Goal: Task Accomplishment & Management: Manage account settings

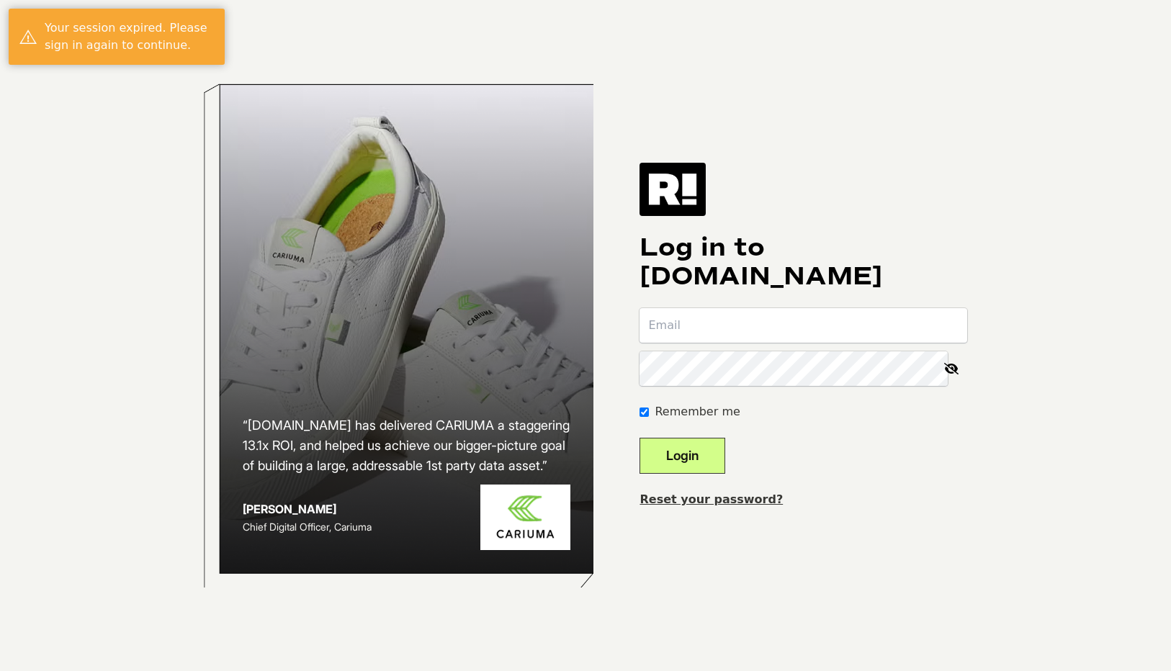
click at [734, 323] on input "email" at bounding box center [804, 325] width 328 height 35
click at [733, 323] on input "email" at bounding box center [804, 325] width 328 height 35
type input "diego@truthtreatmentsystems.com"
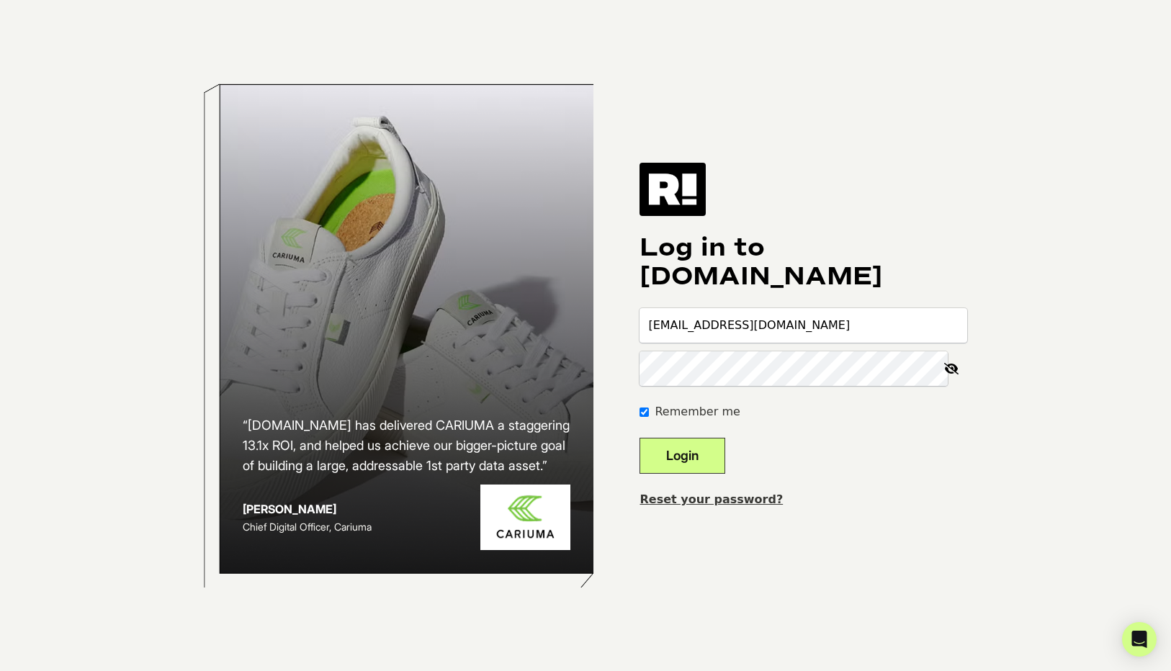
click at [955, 371] on icon at bounding box center [952, 369] width 32 height 35
click at [725, 450] on button "Login" at bounding box center [683, 456] width 86 height 36
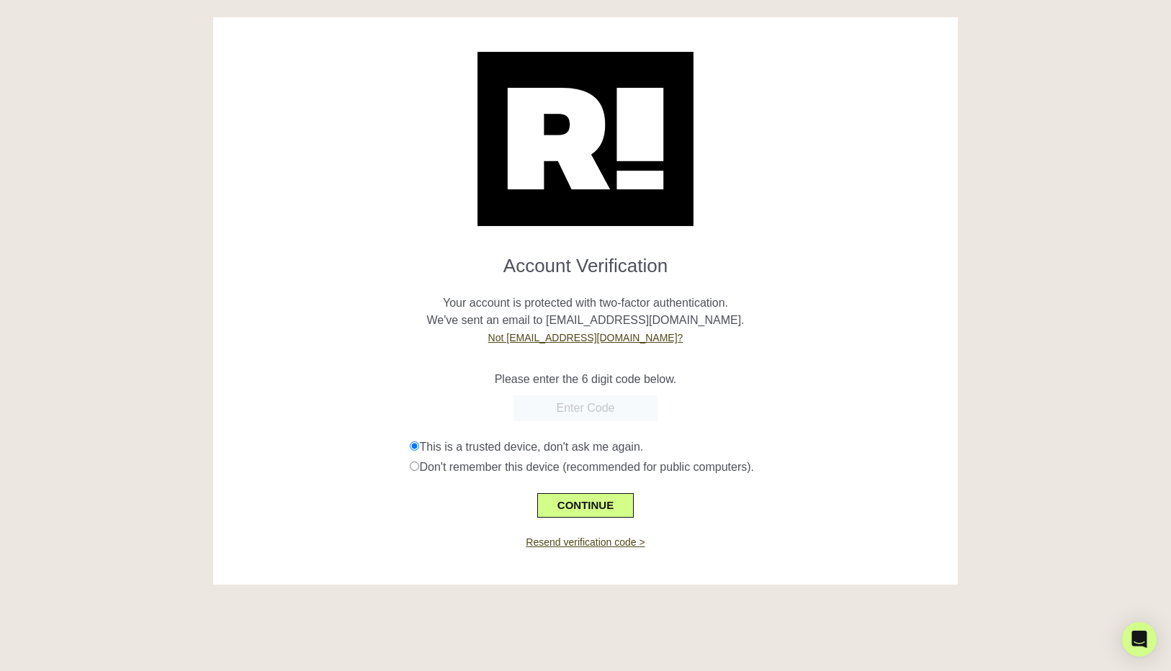
scroll to position [1, 0]
paste input "028657"
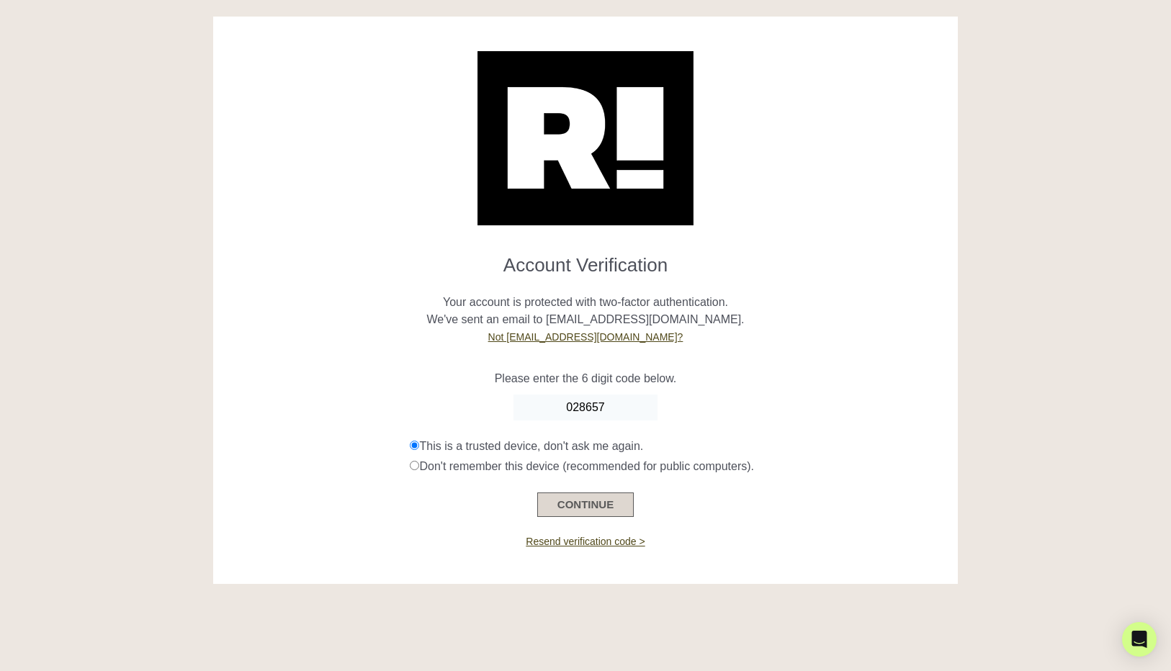
type input "028657"
click at [595, 511] on button "CONTINUE" at bounding box center [585, 505] width 97 height 24
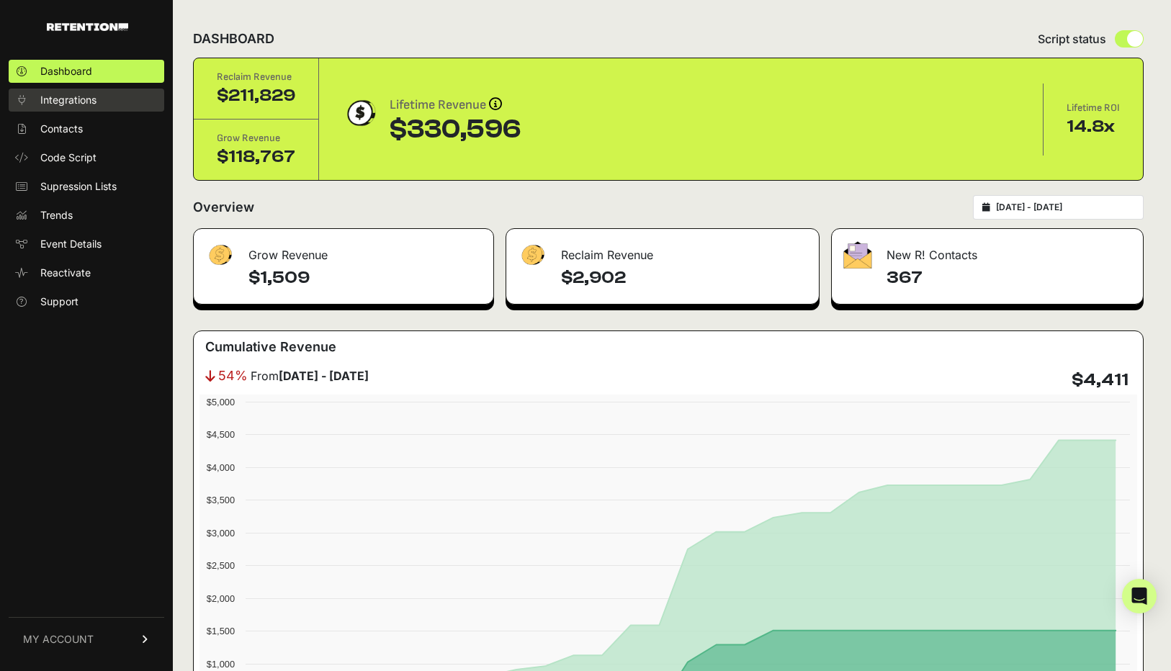
click at [64, 91] on link "Integrations" at bounding box center [87, 100] width 156 height 23
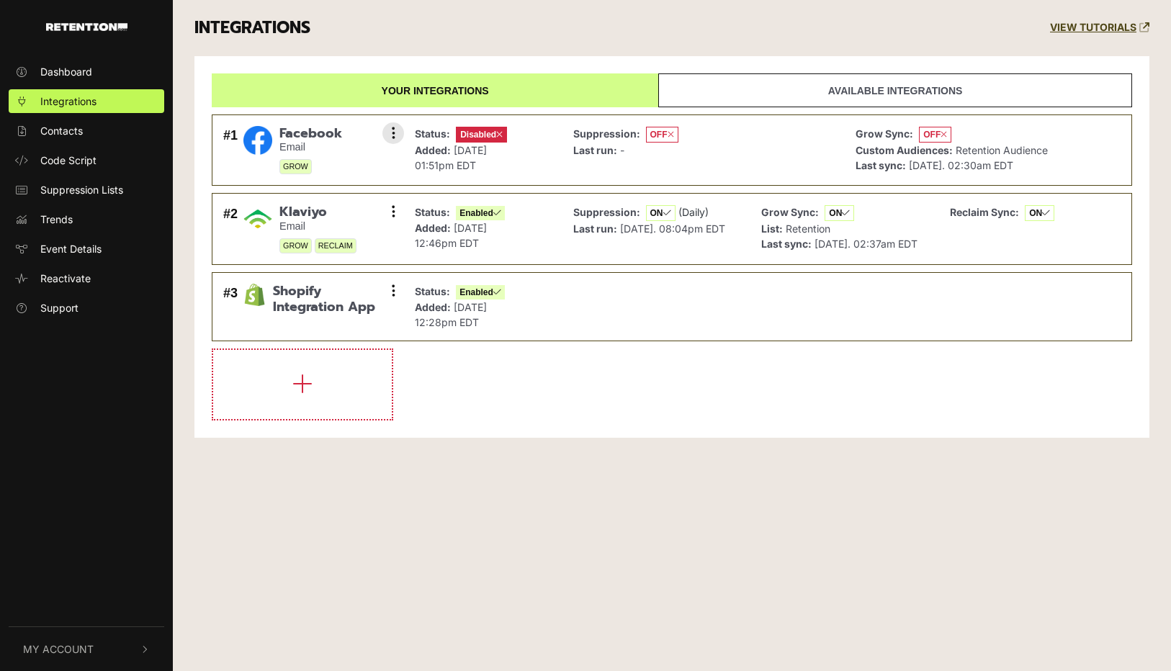
click at [662, 138] on span "OFF" at bounding box center [662, 135] width 32 height 16
drag, startPoint x: 490, startPoint y: 130, endPoint x: 387, endPoint y: 135, distance: 103.2
click at [487, 130] on span "Disabled" at bounding box center [481, 135] width 51 height 16
click at [377, 138] on div "#1 Facebook Email GROW Settings Sync History Enable Remove" at bounding box center [310, 150] width 181 height 56
click at [384, 137] on button at bounding box center [394, 133] width 22 height 22
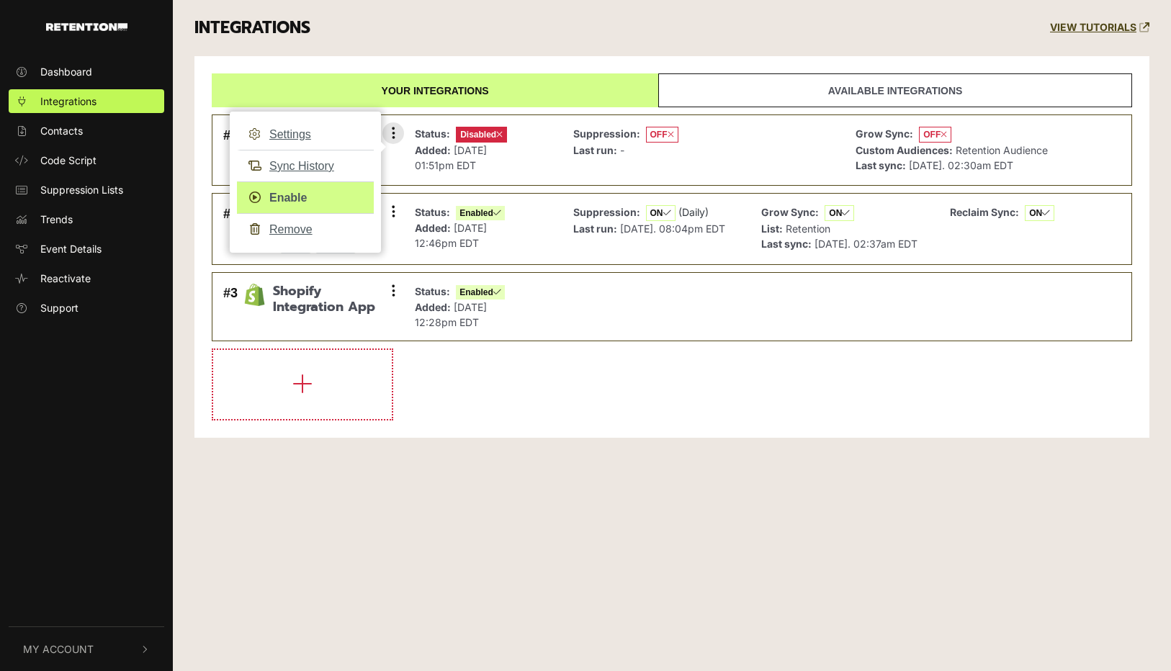
click at [301, 192] on link "Enable" at bounding box center [305, 198] width 137 height 32
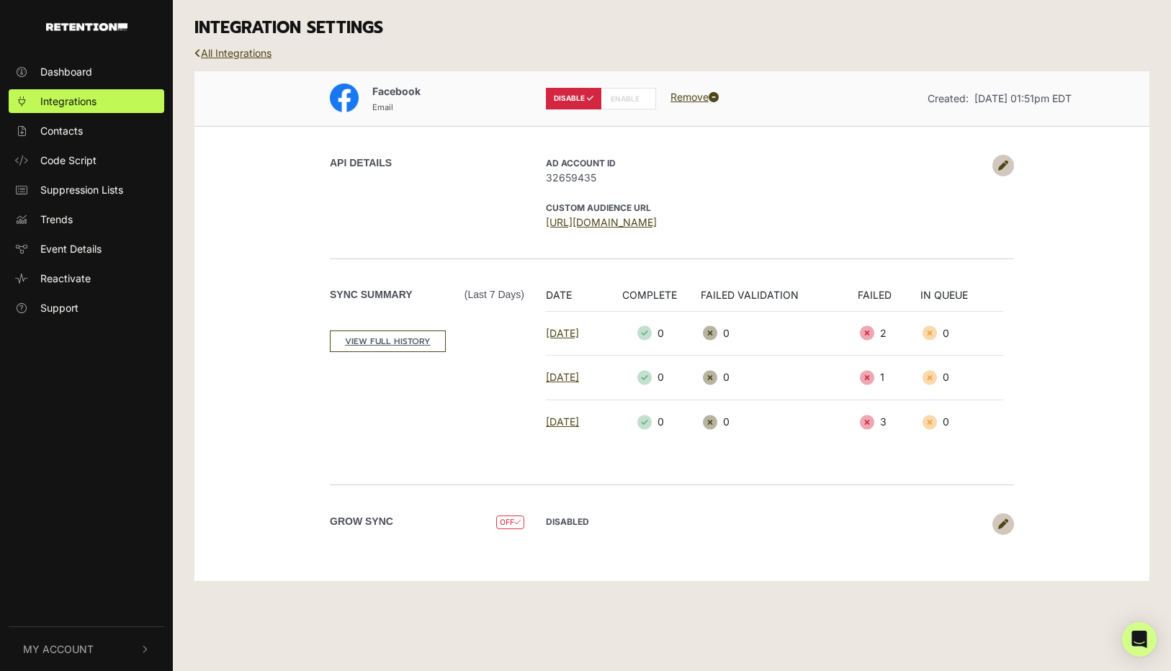
click at [999, 164] on icon at bounding box center [1003, 166] width 10 height 10
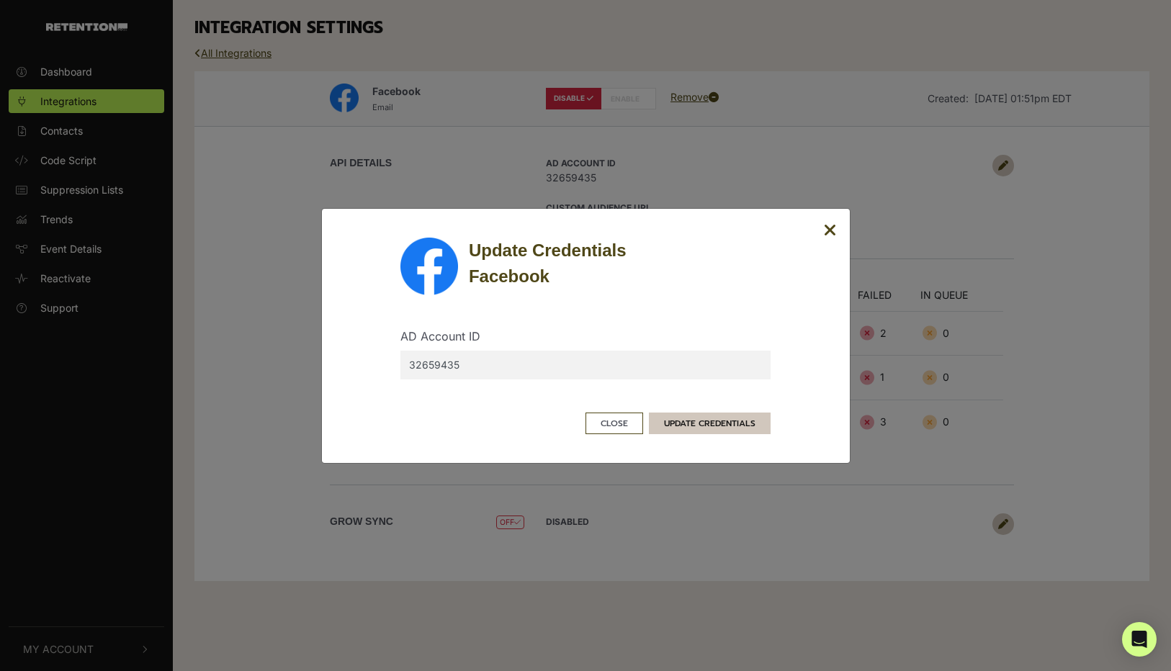
click at [705, 429] on button "UPDATE CREDENTIALS" at bounding box center [710, 424] width 122 height 22
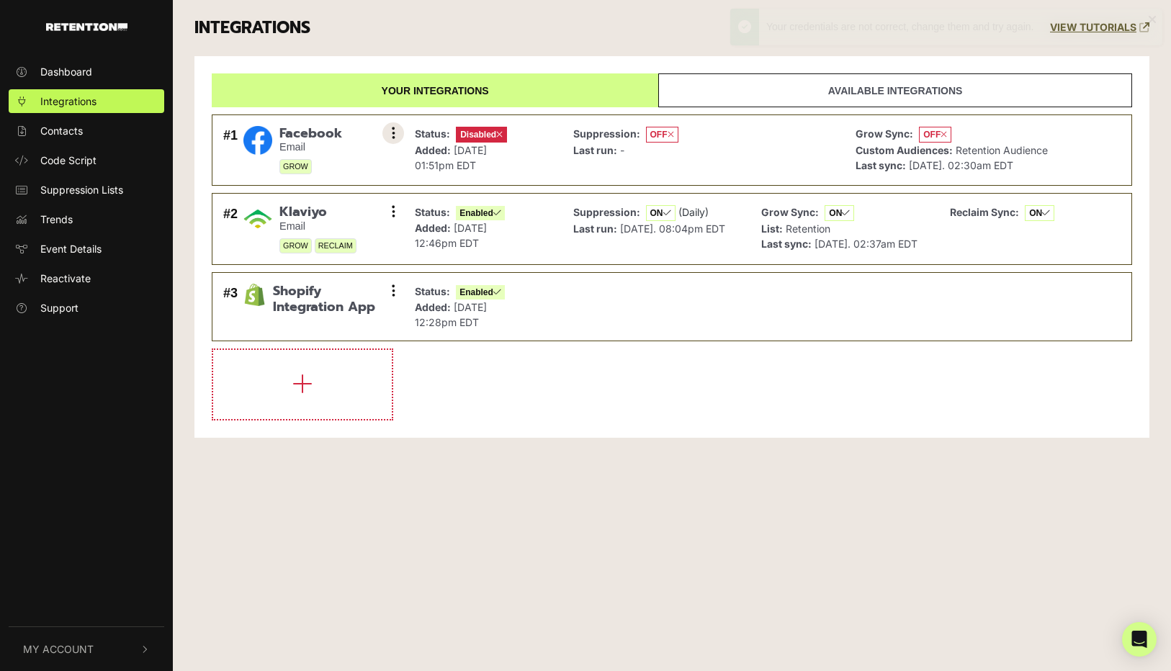
click at [395, 136] on button at bounding box center [394, 133] width 22 height 22
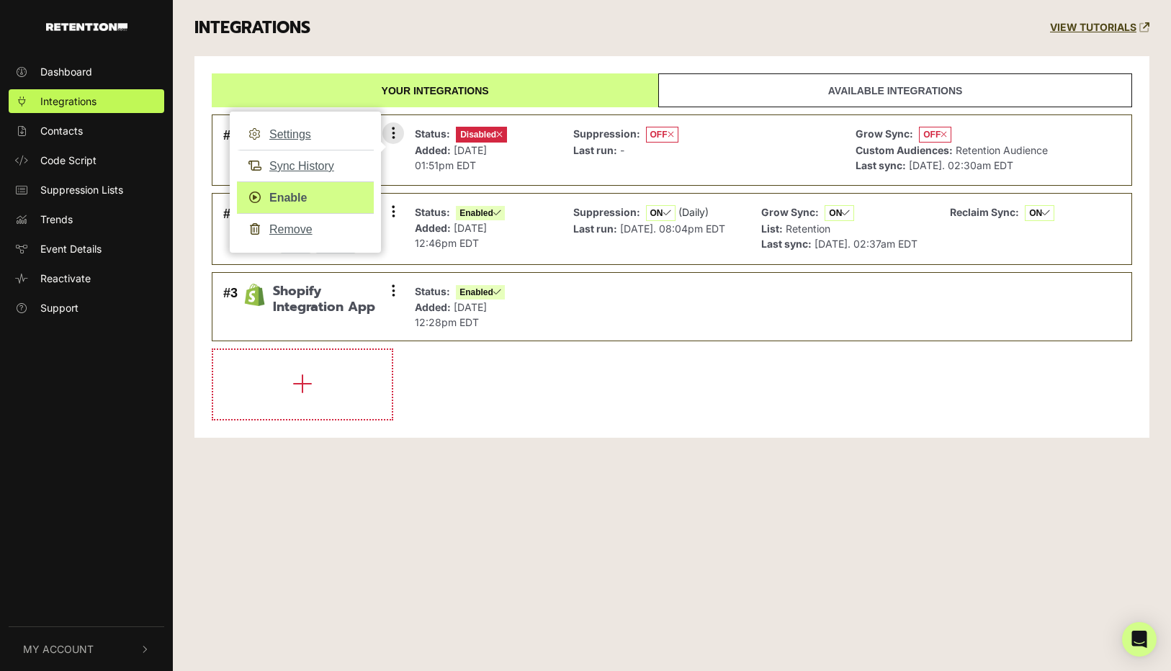
click at [308, 197] on link "Enable" at bounding box center [305, 198] width 137 height 32
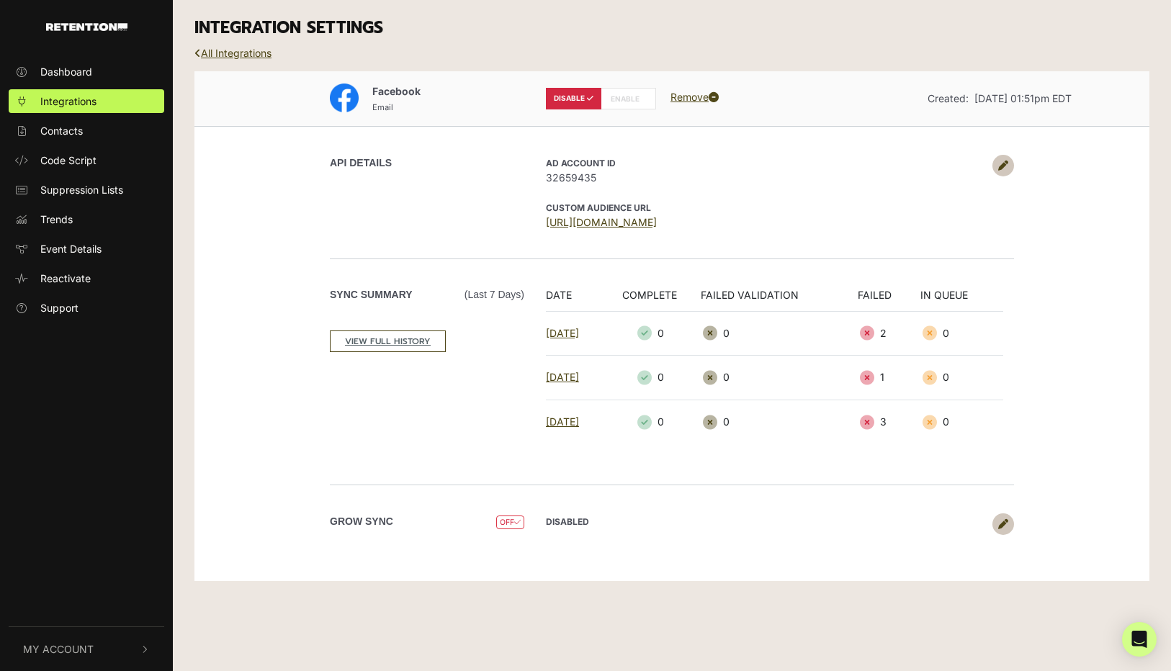
click at [575, 524] on strong "DISABLED" at bounding box center [567, 522] width 43 height 11
drag, startPoint x: 513, startPoint y: 522, endPoint x: 535, endPoint y: 527, distance: 22.7
click at [514, 522] on icon at bounding box center [517, 523] width 6 height 8
click at [1004, 164] on icon at bounding box center [1003, 166] width 10 height 10
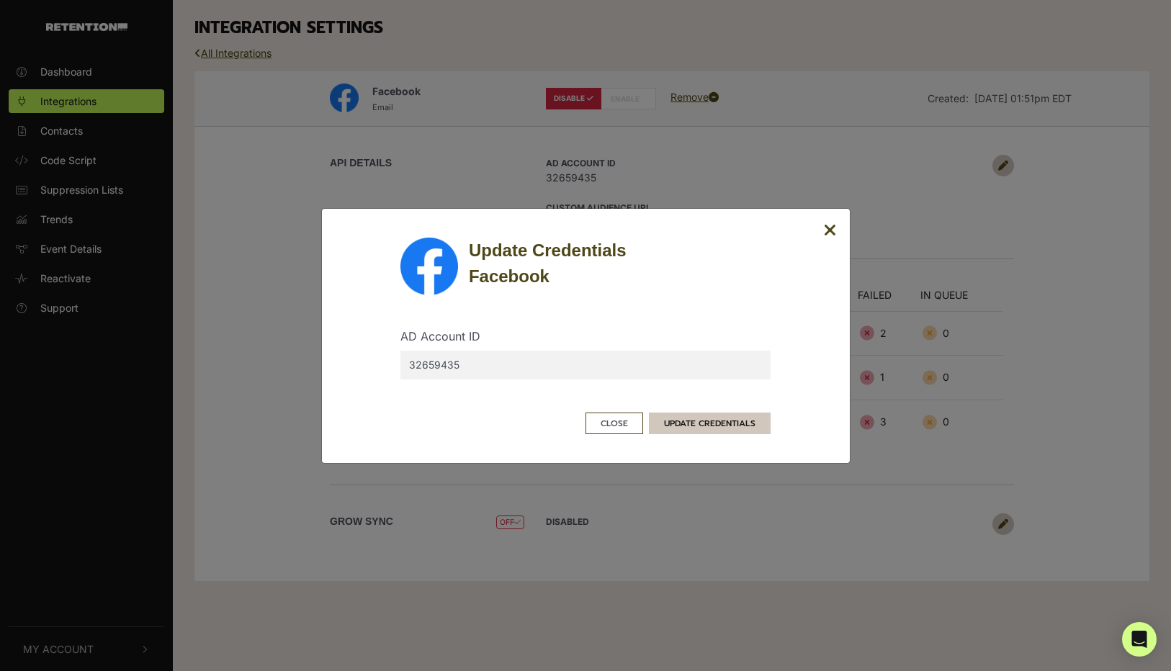
click at [697, 429] on button "UPDATE CREDENTIALS" at bounding box center [710, 424] width 122 height 22
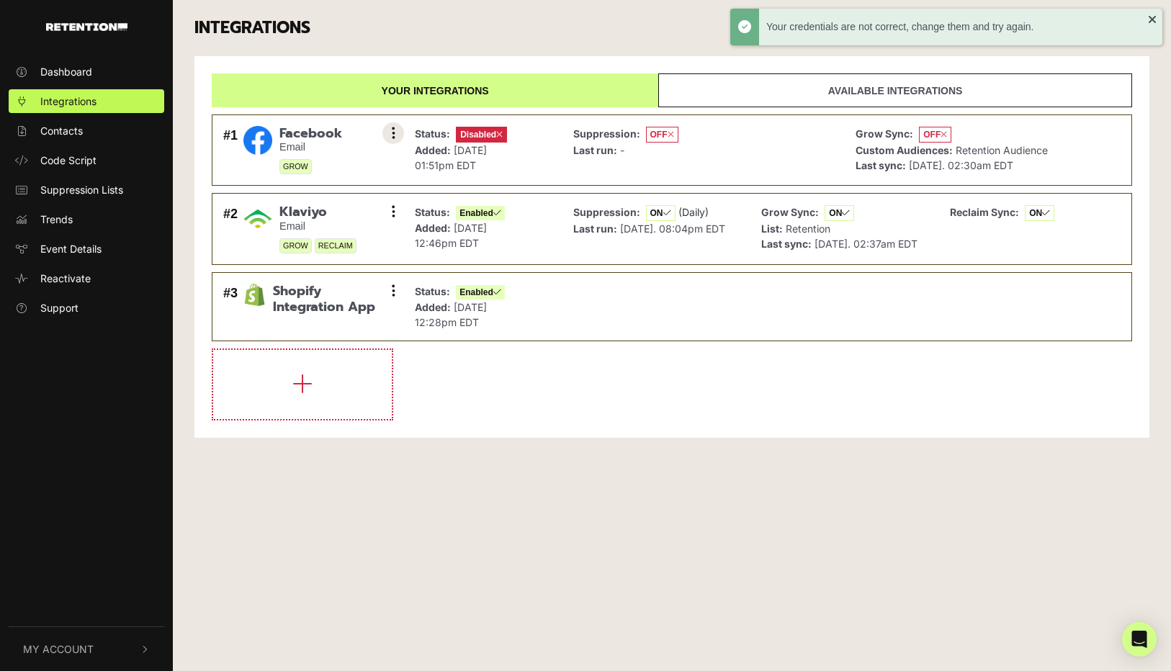
click at [395, 135] on icon at bounding box center [394, 133] width 4 height 14
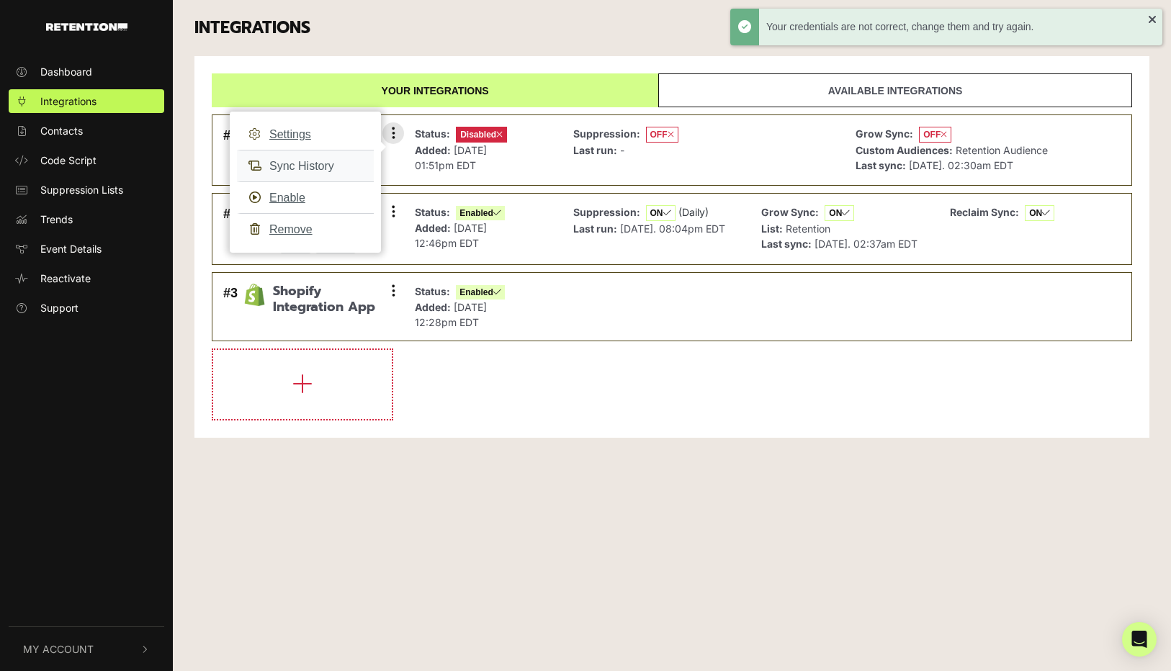
click at [324, 167] on link "Sync History" at bounding box center [305, 166] width 137 height 32
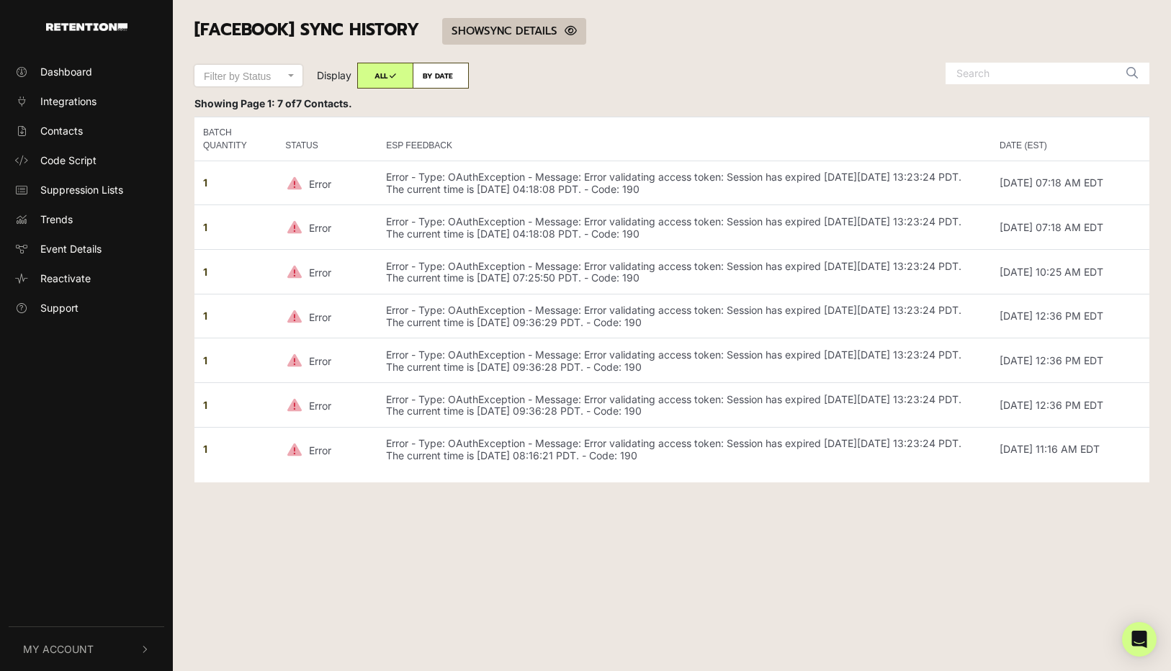
click at [510, 26] on link "SHOW HIDE SYNC DETAILS" at bounding box center [514, 31] width 144 height 27
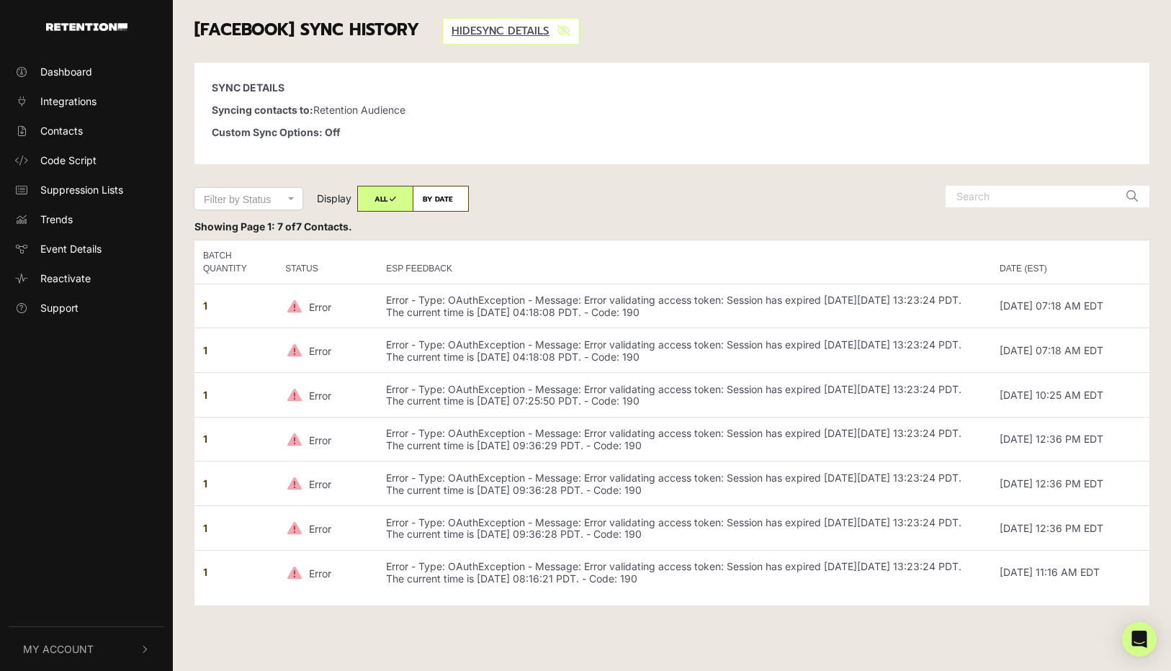
click at [442, 200] on label "BY DATE" at bounding box center [441, 199] width 56 height 26
radio input "true"
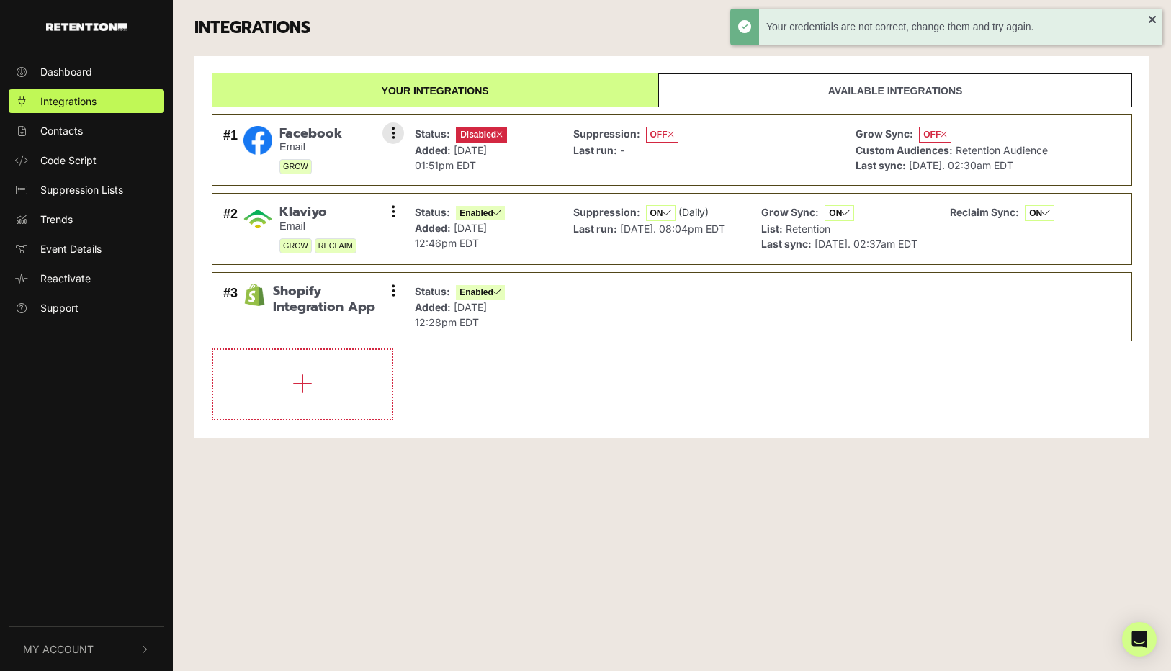
click at [380, 132] on div "#1 Facebook Email GROW Settings Sync History Enable Remove" at bounding box center [310, 150] width 181 height 56
click at [399, 135] on button at bounding box center [394, 133] width 22 height 22
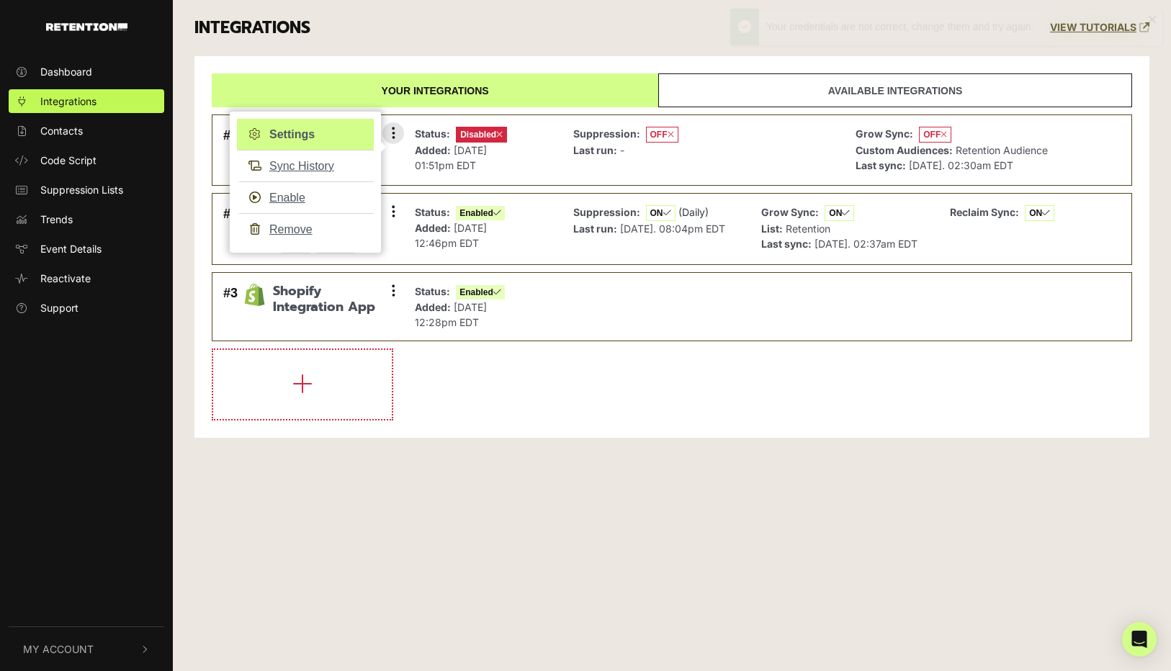
click at [292, 130] on link "Settings" at bounding box center [305, 135] width 137 height 32
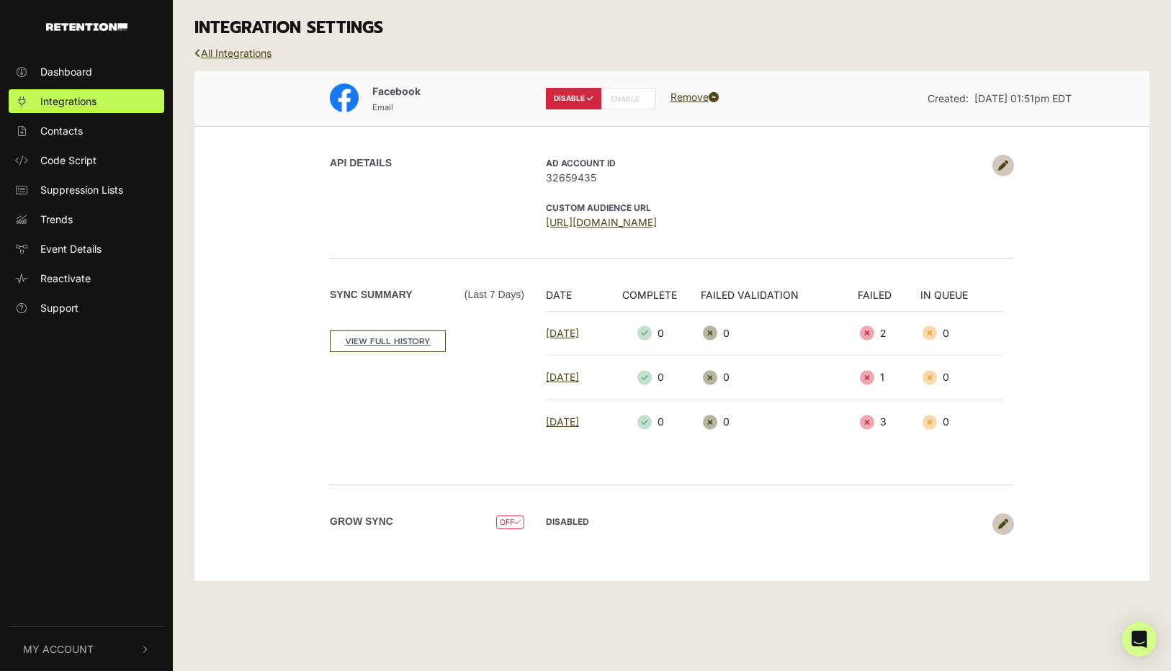
click at [1003, 169] on icon at bounding box center [1003, 166] width 10 height 10
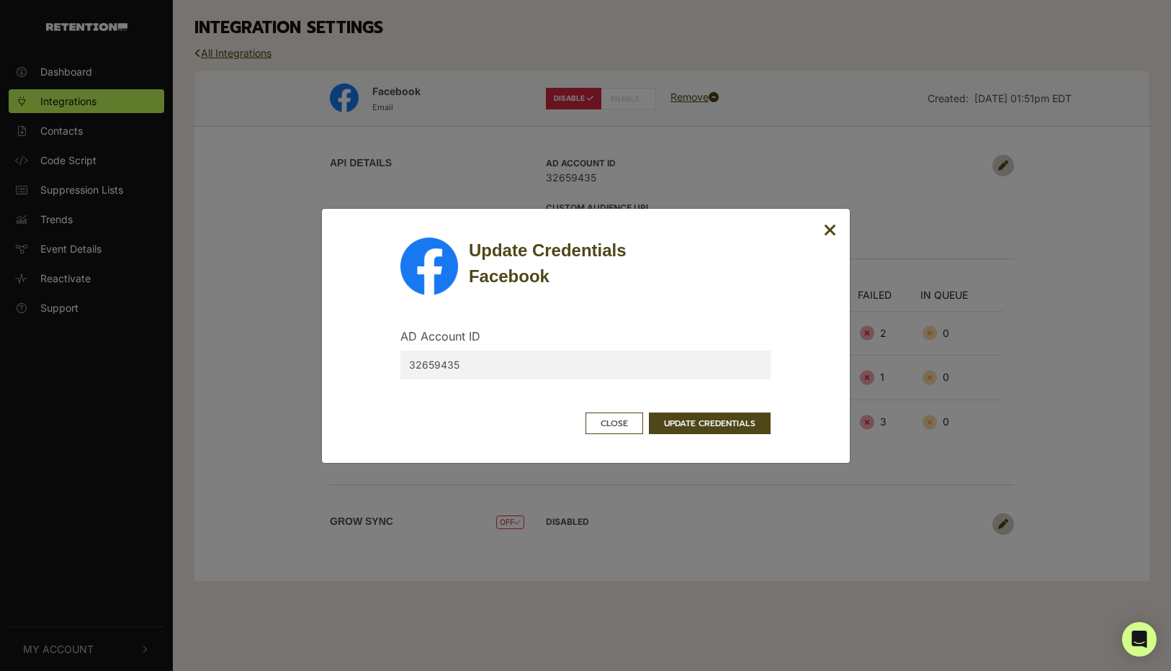
click at [480, 371] on input "32659435" at bounding box center [586, 365] width 370 height 29
click at [671, 416] on button "UPDATE CREDENTIALS" at bounding box center [710, 424] width 122 height 22
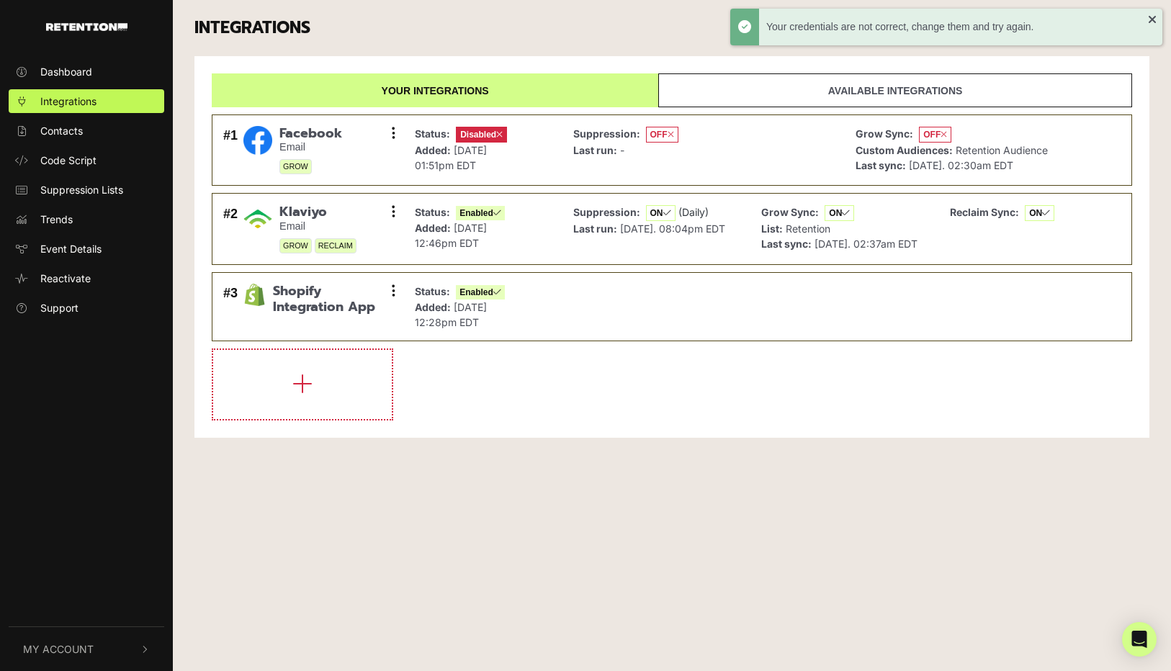
click at [859, 97] on link "Available integrations" at bounding box center [895, 90] width 474 height 34
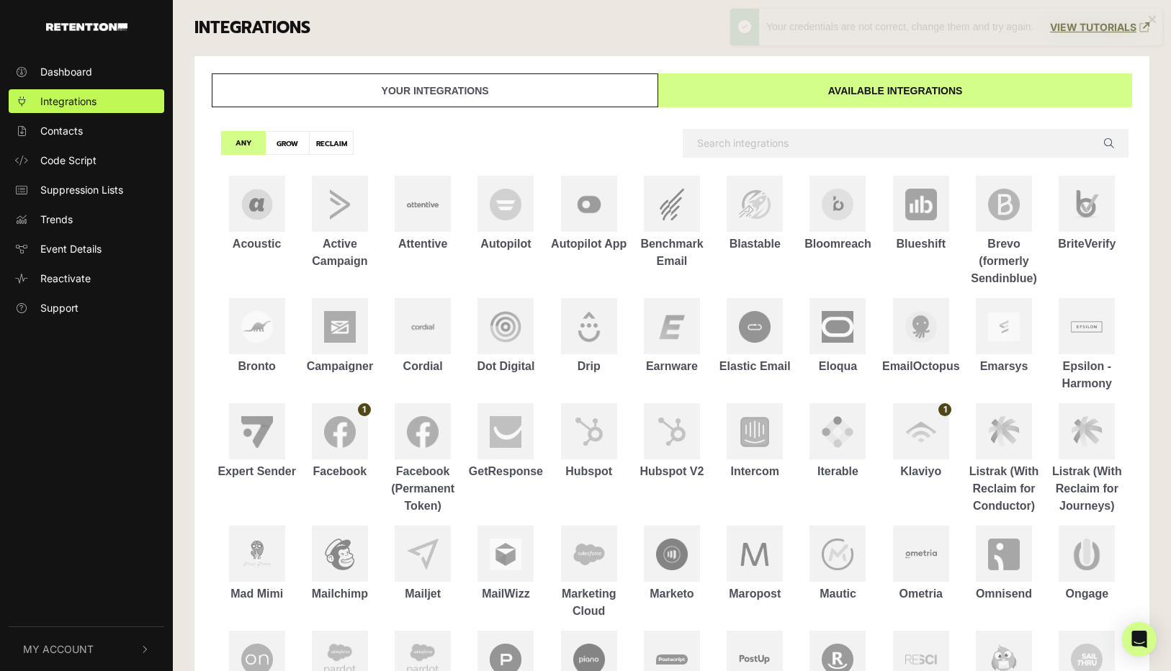
click at [423, 92] on link "Your integrations" at bounding box center [435, 90] width 447 height 34
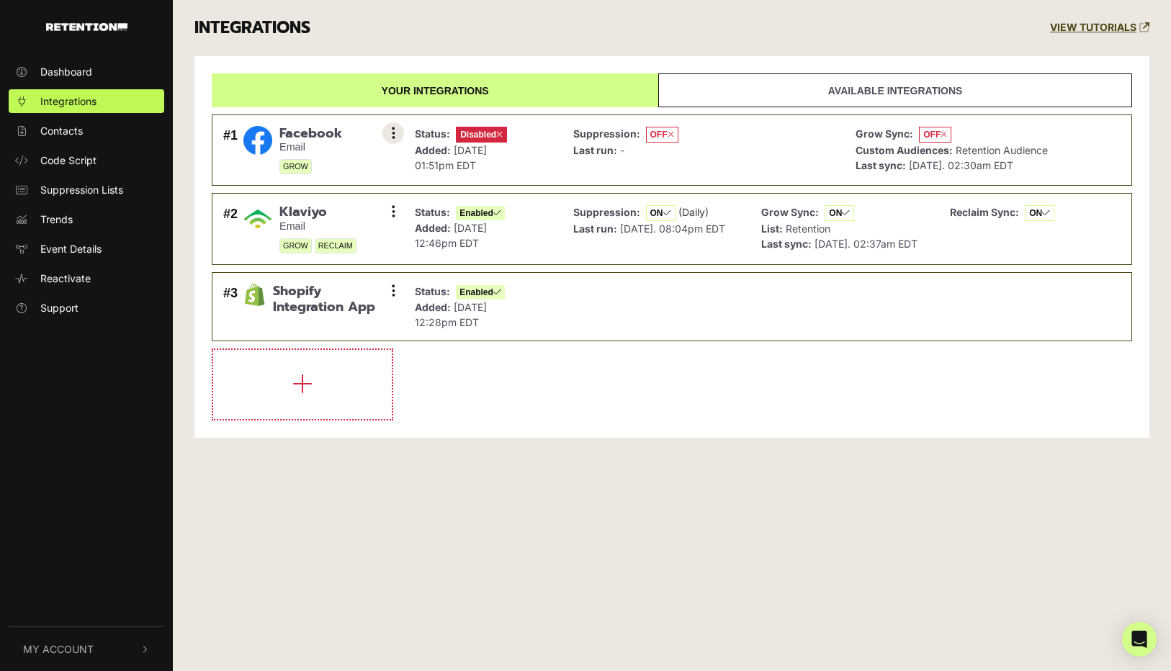
click at [395, 140] on button at bounding box center [394, 133] width 22 height 22
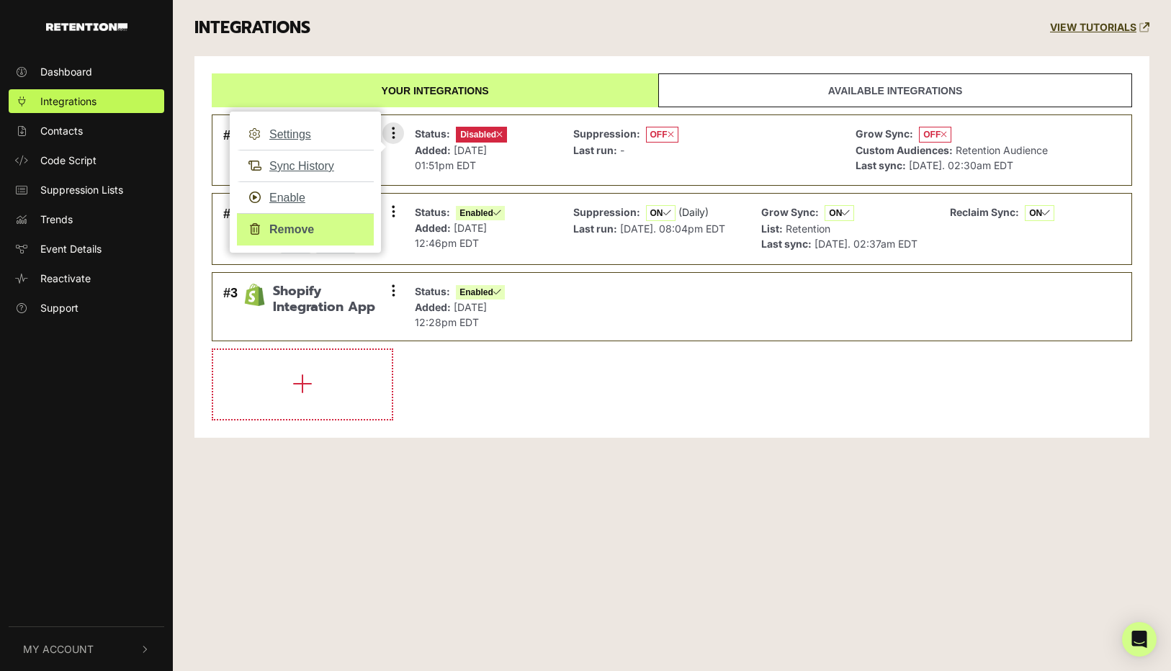
click at [311, 239] on link "Remove" at bounding box center [305, 229] width 137 height 32
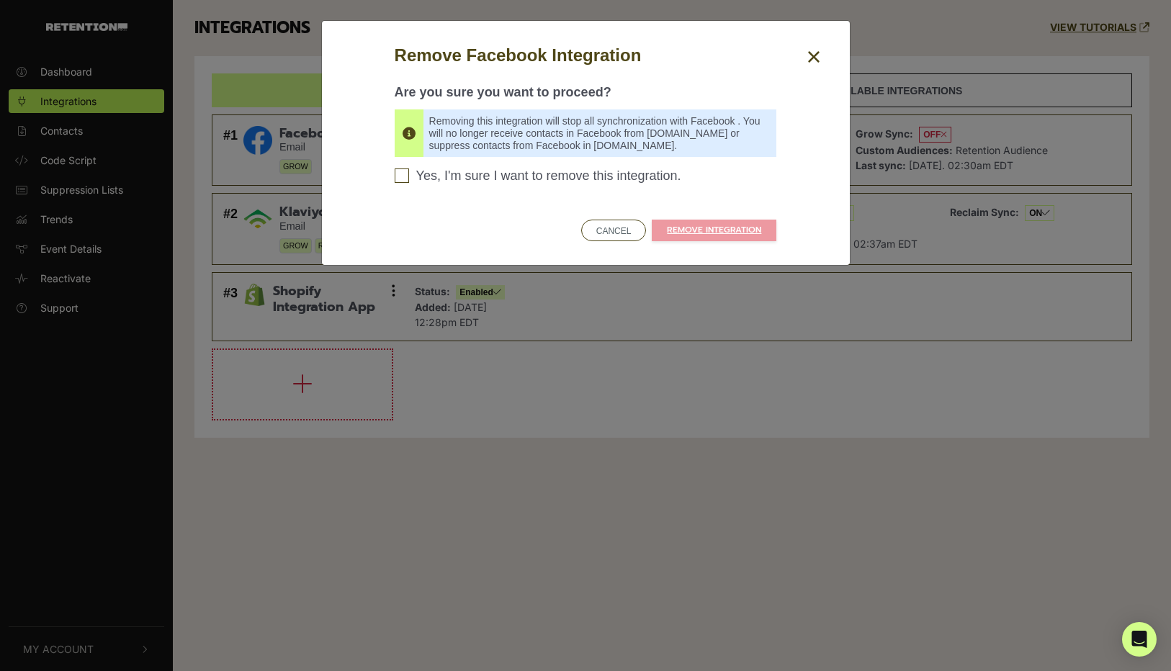
drag, startPoint x: 405, startPoint y: 179, endPoint x: 424, endPoint y: 179, distance: 18.7
click at [405, 179] on input "Yes, I'm sure I want to remove this integration. Please confirm to continue" at bounding box center [402, 176] width 14 height 14
checkbox input "true"
click at [693, 228] on link "REMOVE INTEGRATION" at bounding box center [714, 231] width 125 height 22
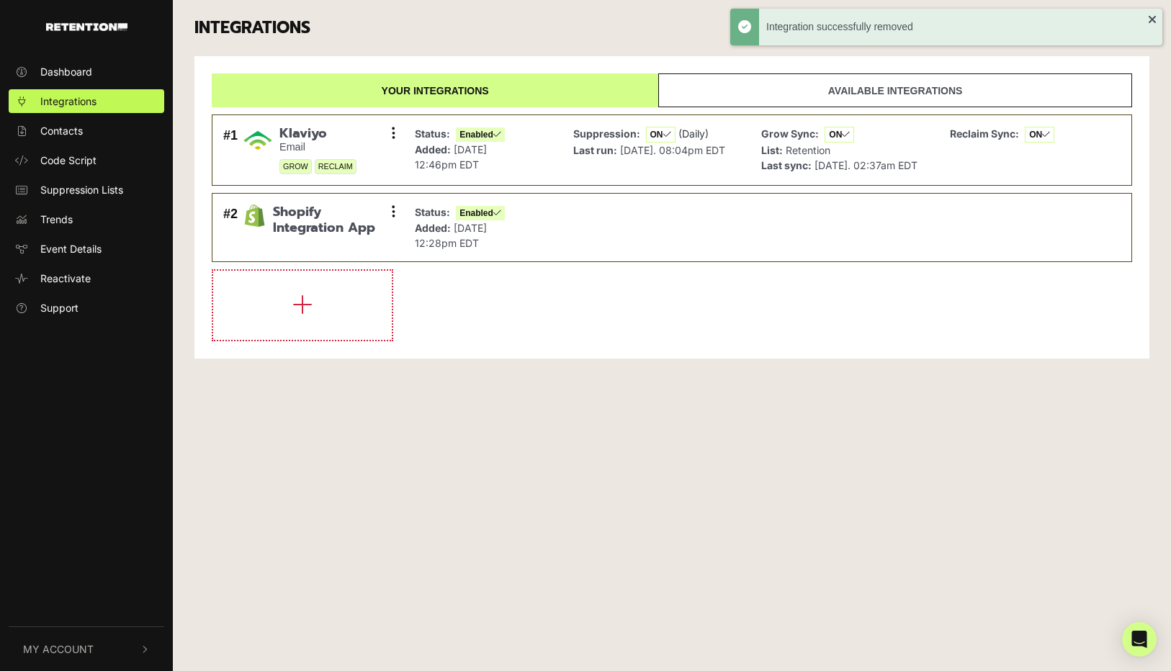
click at [770, 96] on link "Available integrations" at bounding box center [895, 90] width 474 height 34
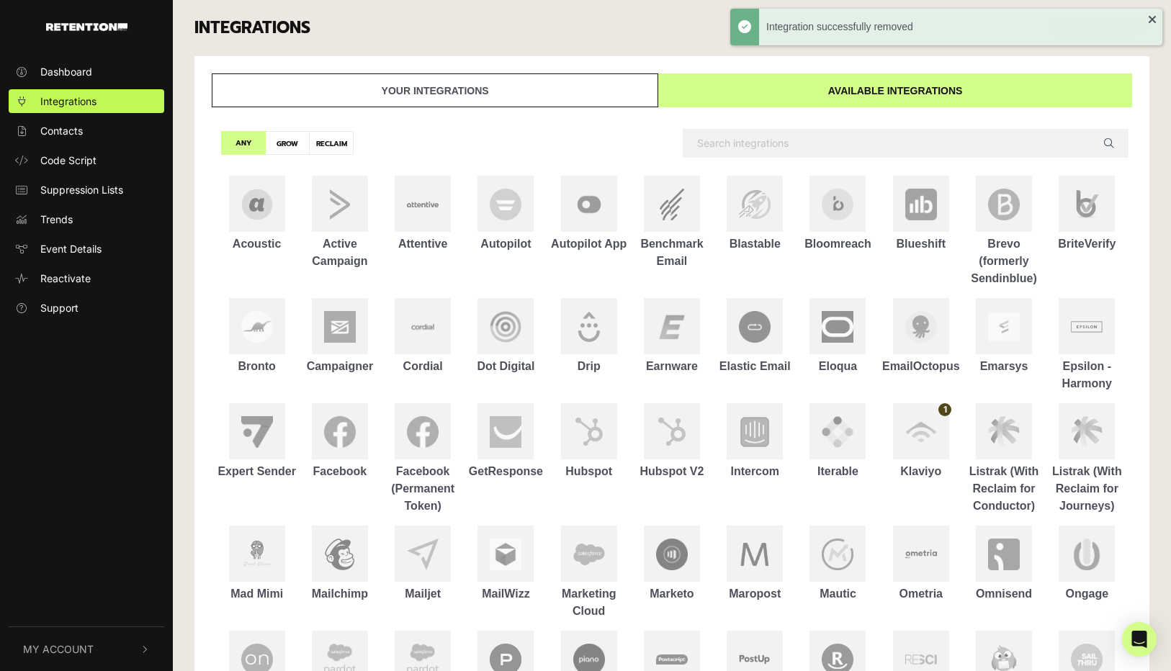
click at [956, 146] on input "text" at bounding box center [906, 143] width 446 height 29
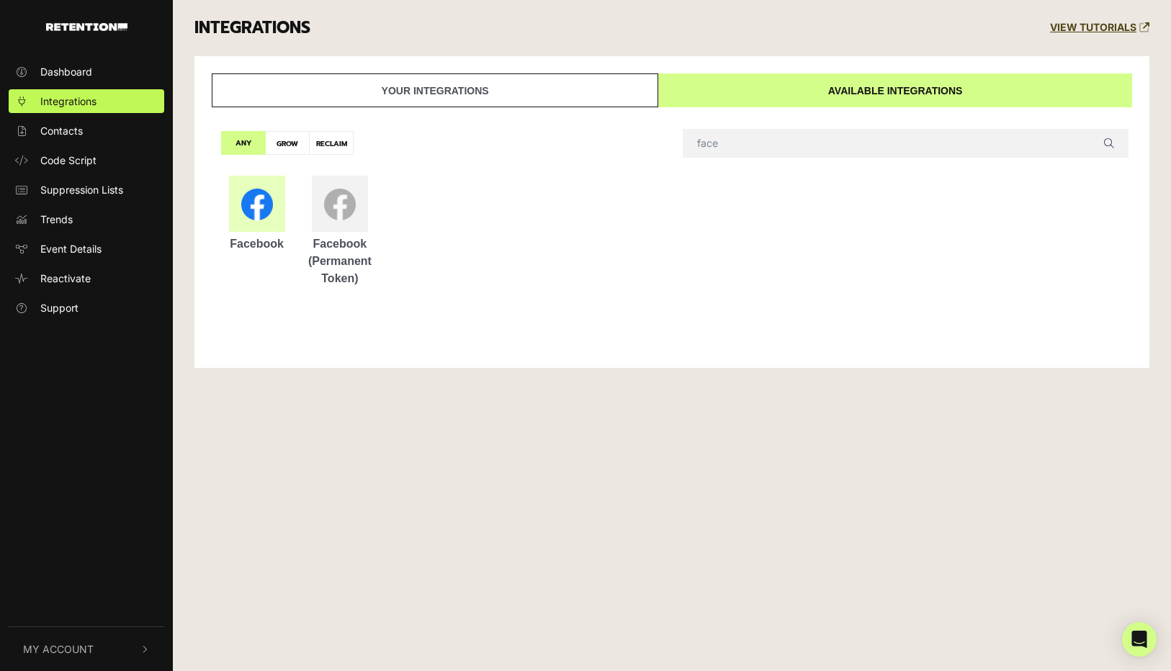
type input "face"
click at [267, 210] on img at bounding box center [257, 205] width 32 height 32
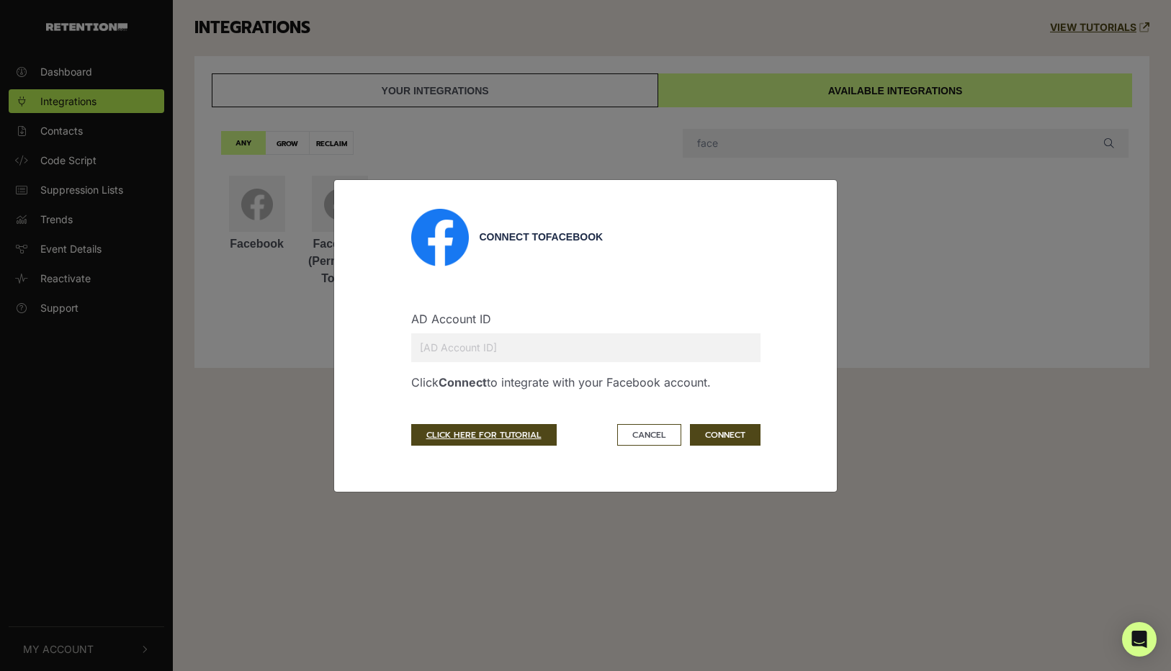
click at [578, 357] on input "text" at bounding box center [585, 348] width 349 height 29
click at [579, 359] on input "text" at bounding box center [585, 348] width 349 height 29
click at [676, 353] on input "text" at bounding box center [585, 348] width 349 height 29
click at [540, 349] on input "32659" at bounding box center [585, 348] width 349 height 29
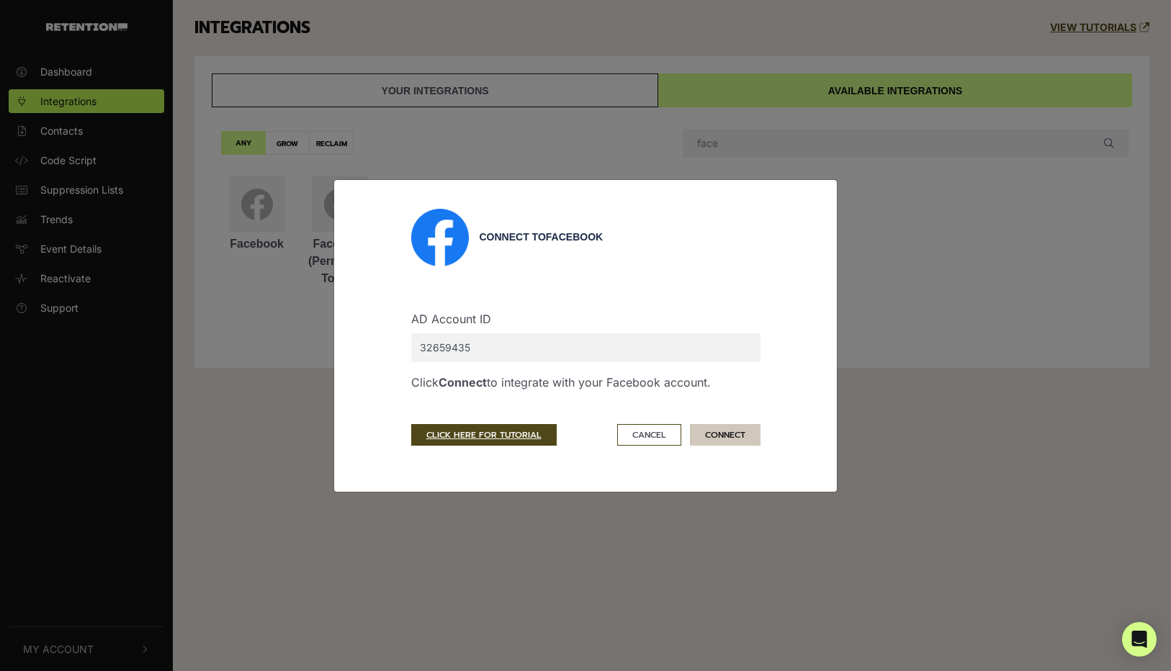
type input "32659435"
click at [723, 438] on button "CONNECT" at bounding box center [725, 435] width 71 height 22
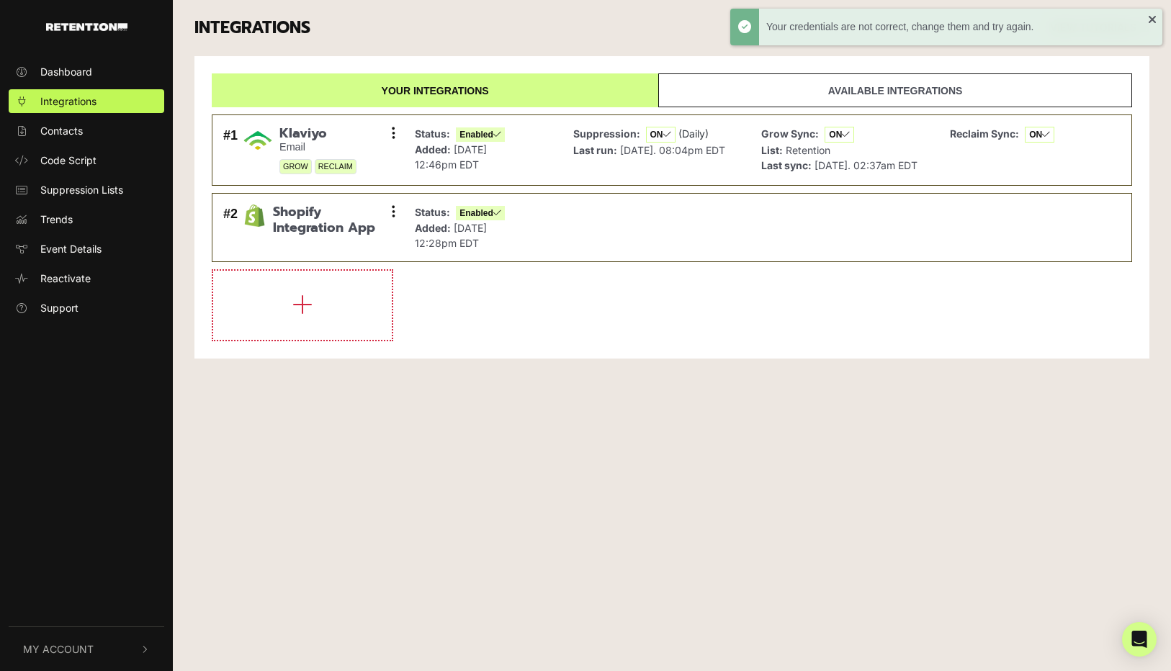
click at [790, 102] on link "Available integrations" at bounding box center [895, 90] width 474 height 34
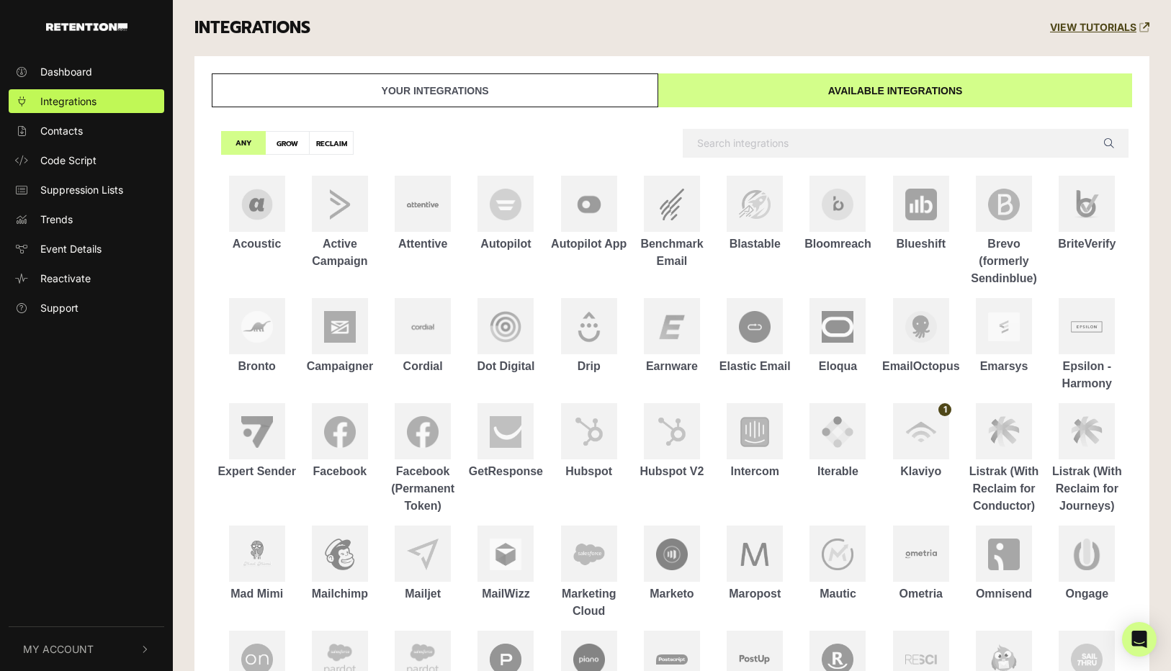
click at [703, 143] on input "text" at bounding box center [906, 143] width 446 height 29
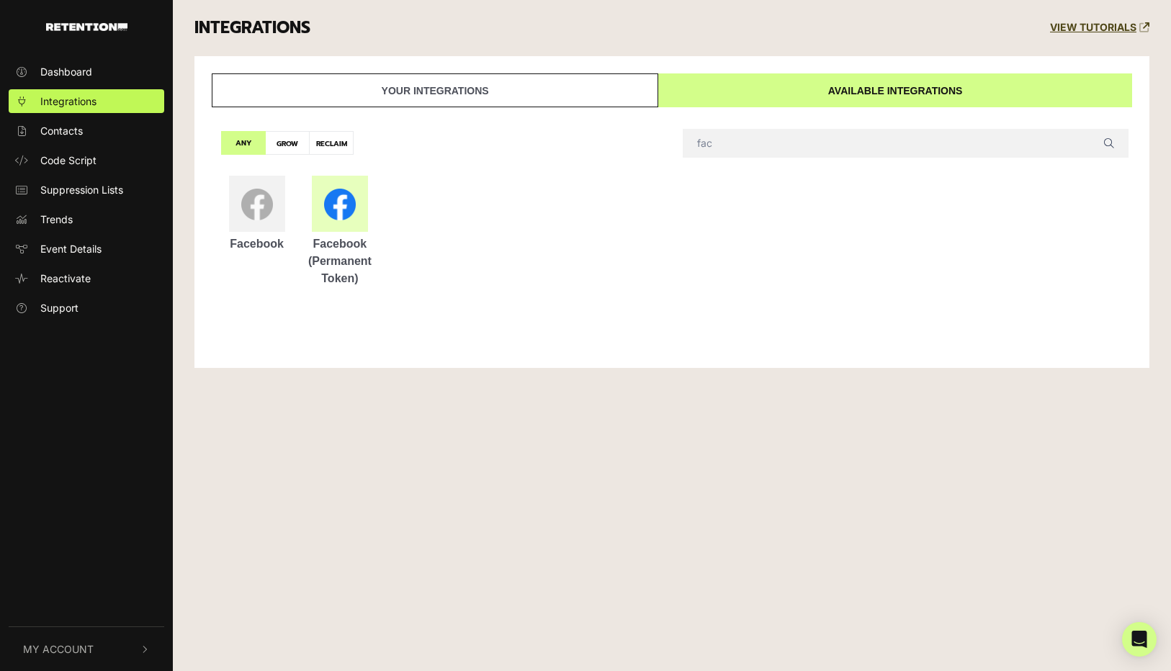
type input "fac"
click at [317, 205] on div at bounding box center [340, 204] width 56 height 56
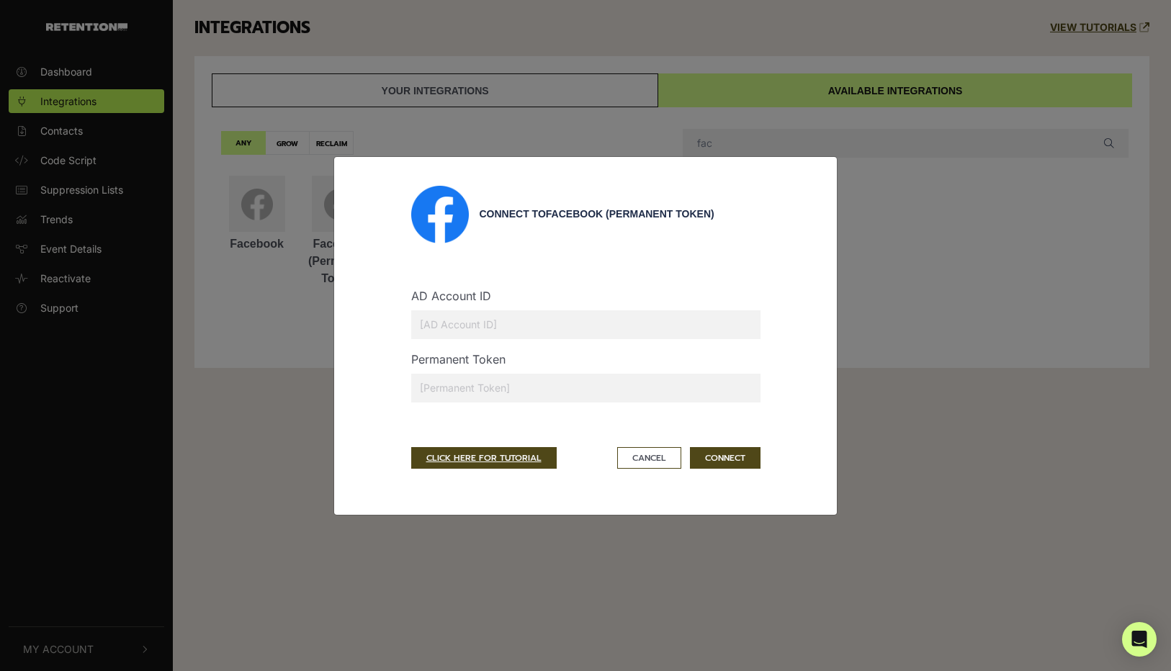
click at [589, 318] on input "text" at bounding box center [585, 324] width 349 height 29
type input "32659435"
click at [534, 380] on input "text" at bounding box center [585, 388] width 349 height 29
click at [667, 461] on button "Cancel" at bounding box center [649, 458] width 64 height 22
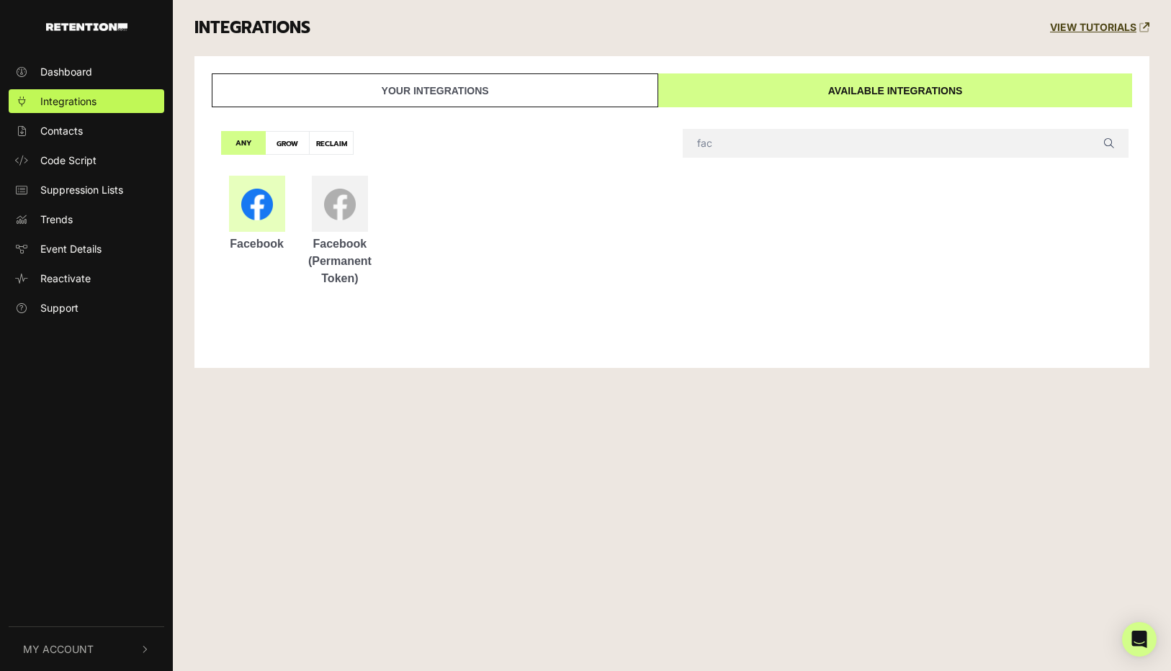
click at [263, 220] on div at bounding box center [257, 204] width 56 height 56
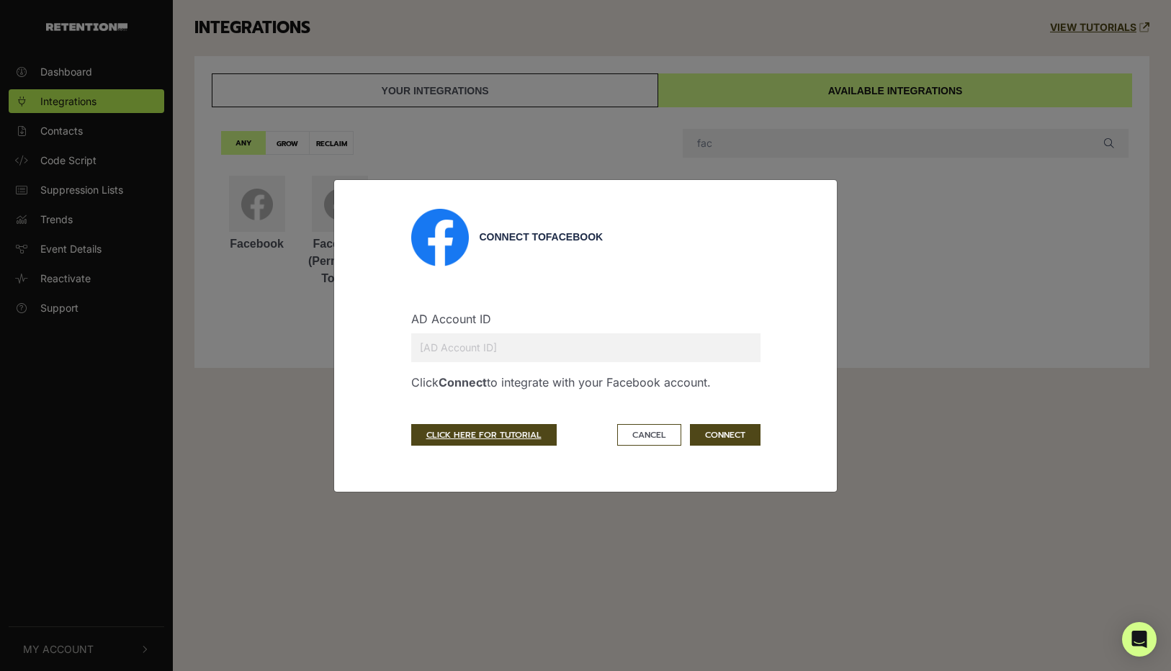
click at [445, 335] on input "text" at bounding box center [585, 348] width 349 height 29
type input "32659435"
click at [715, 437] on button "CONNECT" at bounding box center [725, 435] width 71 height 22
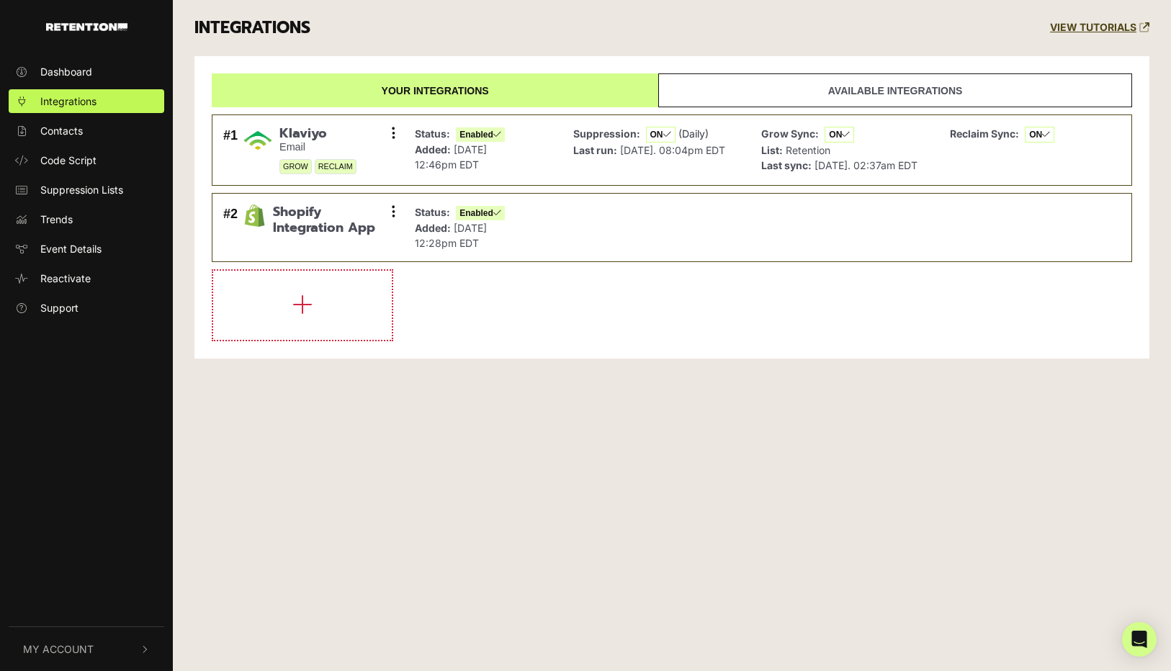
drag, startPoint x: 806, startPoint y: 95, endPoint x: 839, endPoint y: 94, distance: 33.1
click at [806, 95] on link "Available integrations" at bounding box center [895, 90] width 474 height 34
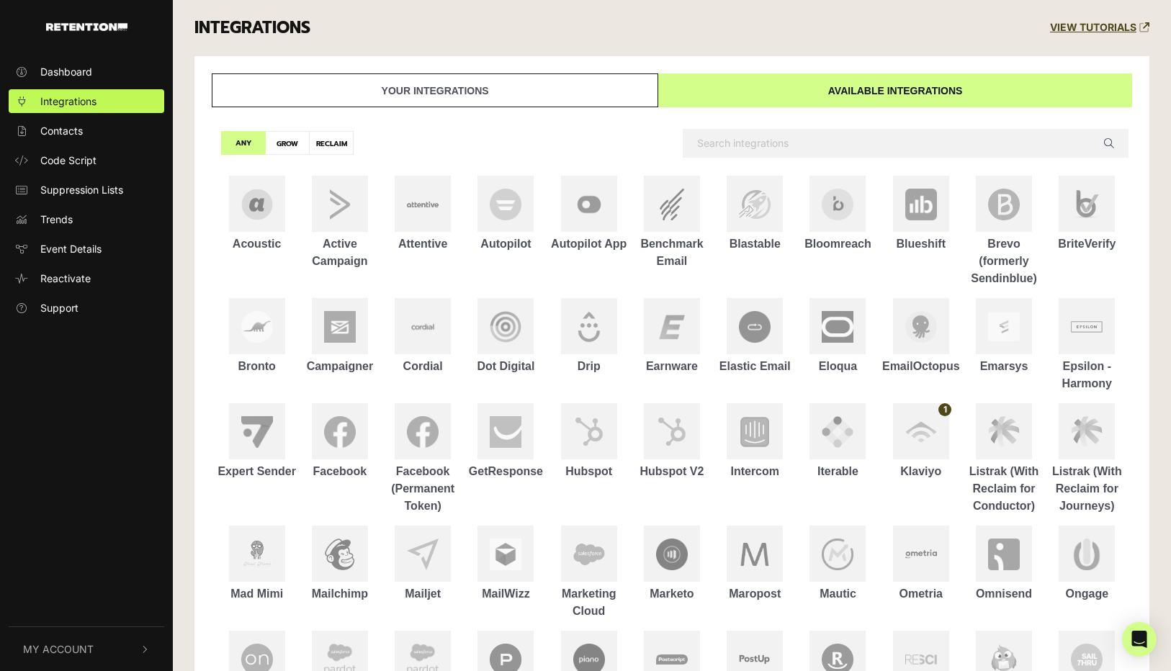
click at [839, 94] on link "Available integrations" at bounding box center [895, 90] width 474 height 34
click at [720, 143] on input "text" at bounding box center [906, 143] width 446 height 29
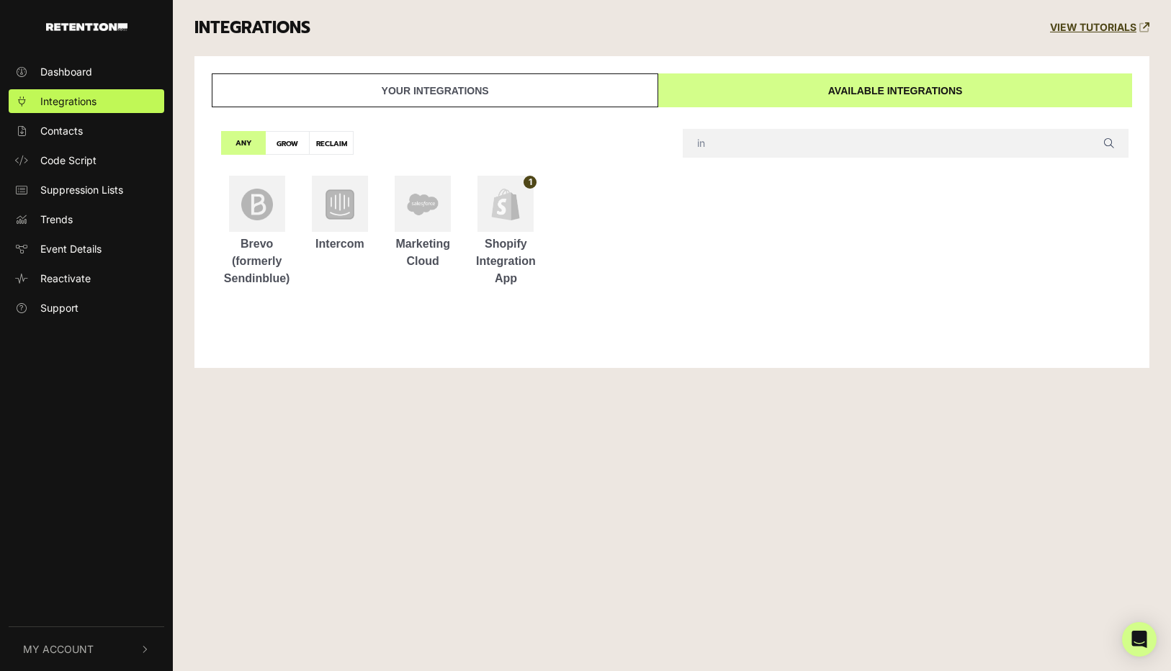
type input "i"
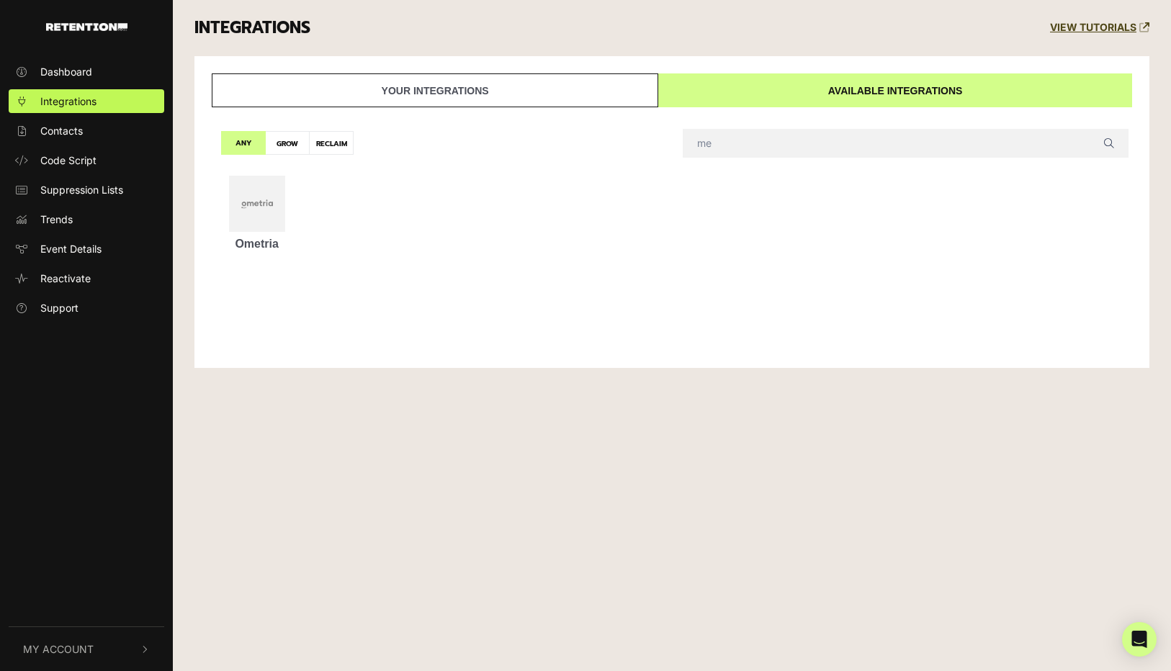
type input "m"
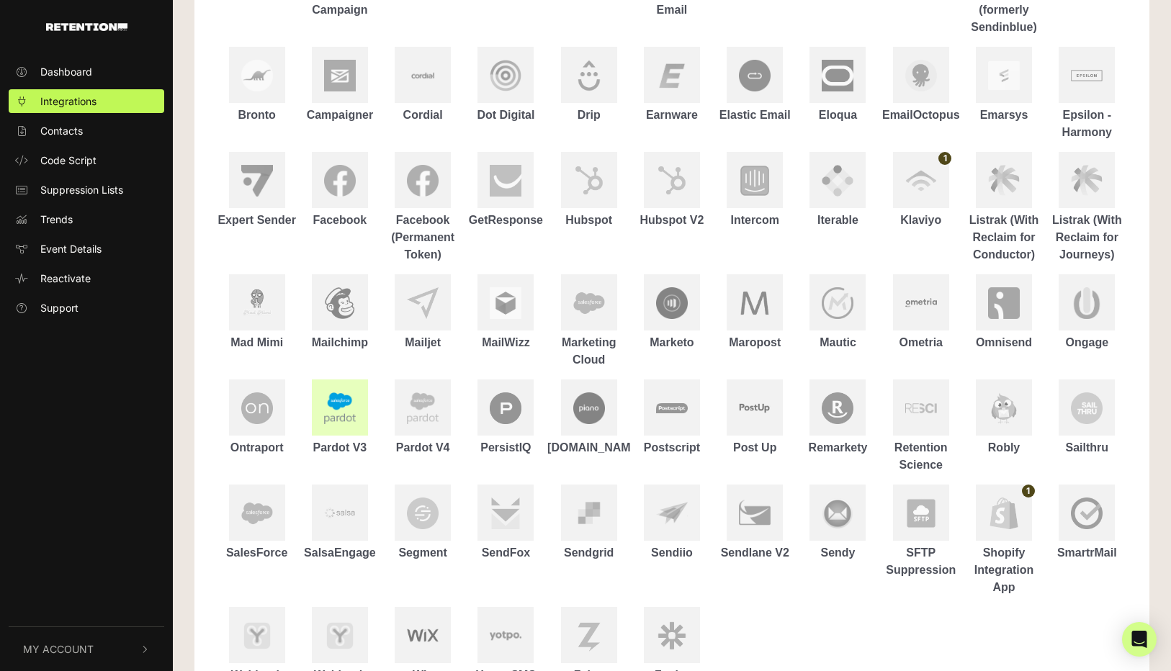
scroll to position [218, 0]
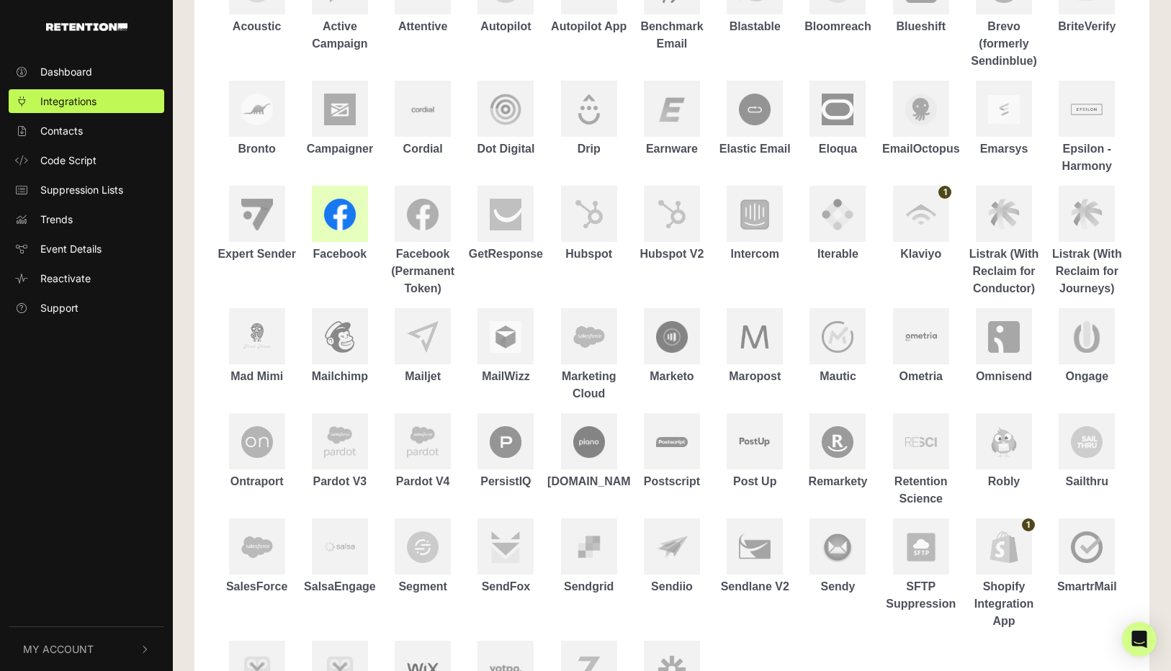
click at [335, 225] on img at bounding box center [340, 215] width 32 height 32
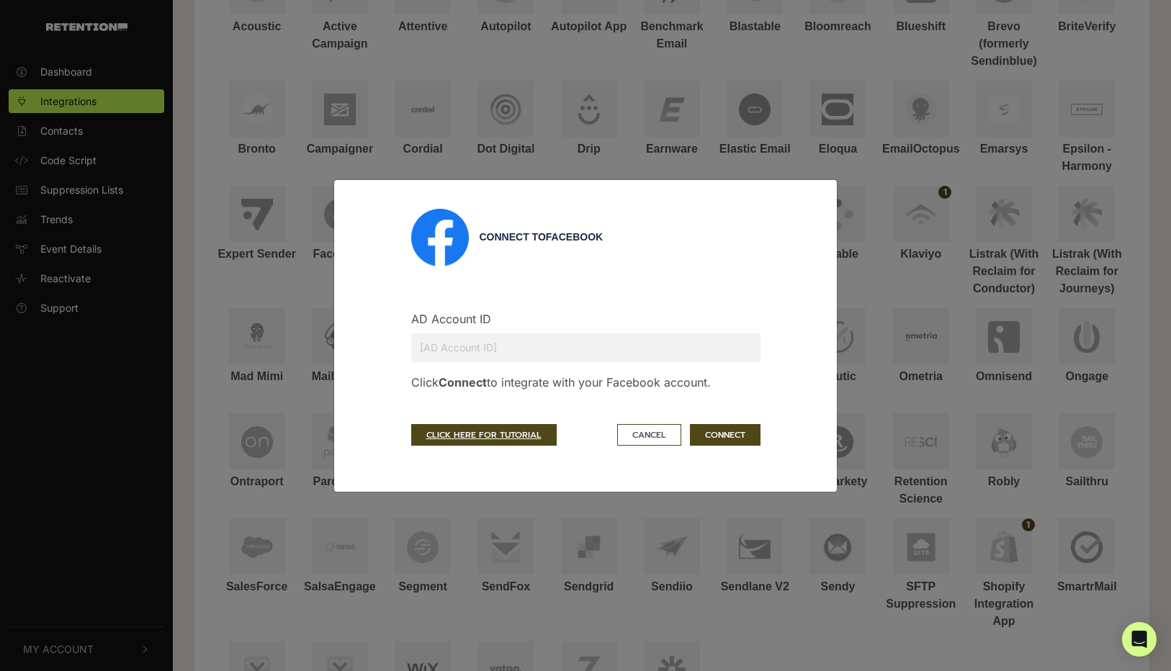
click at [432, 340] on input "text" at bounding box center [585, 348] width 349 height 29
type input "32659435"
click at [696, 437] on button "CONNECT" at bounding box center [725, 435] width 71 height 22
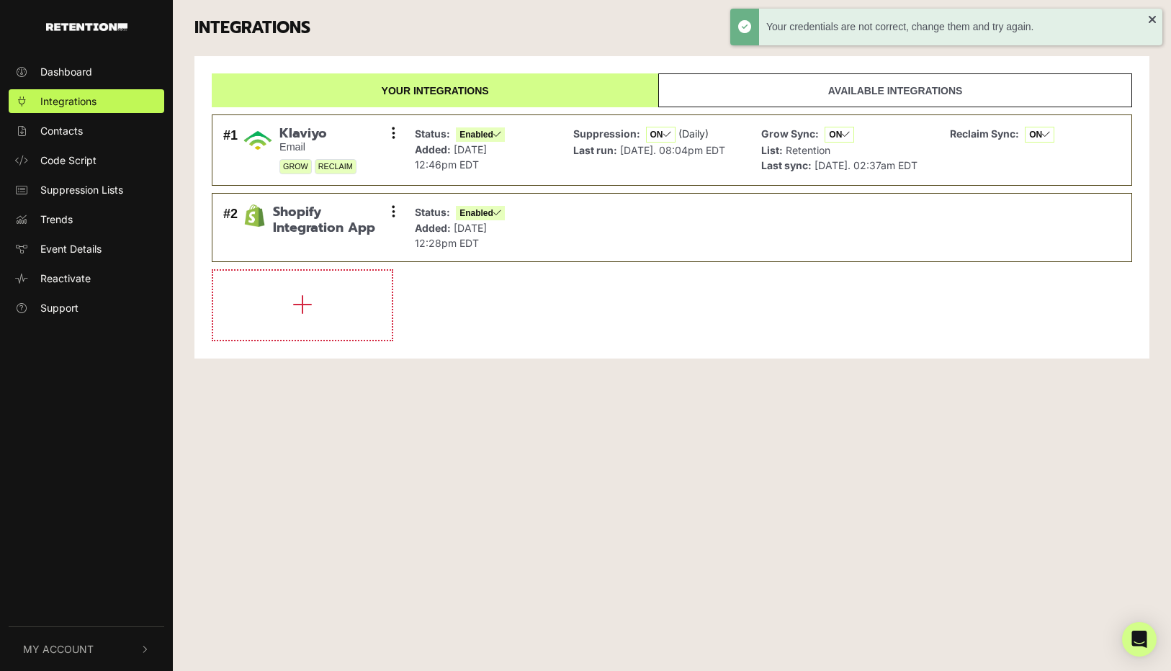
drag, startPoint x: 404, startPoint y: 290, endPoint x: 378, endPoint y: 297, distance: 26.9
click at [404, 290] on li at bounding box center [672, 305] width 921 height 72
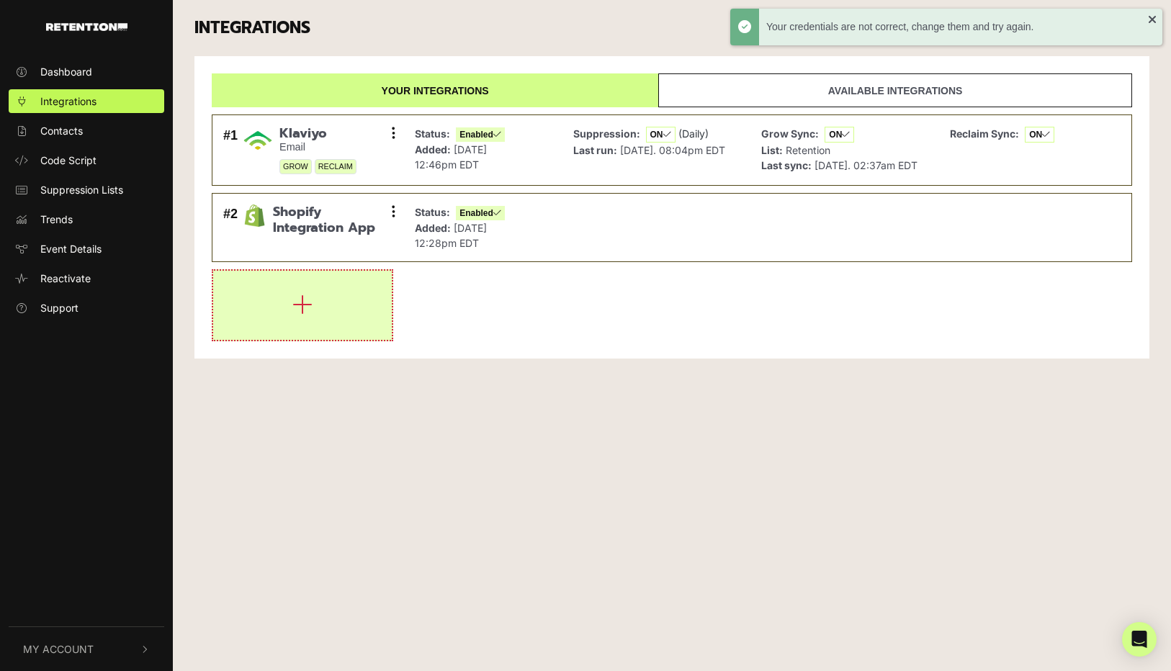
click at [362, 309] on button "button" at bounding box center [302, 305] width 179 height 69
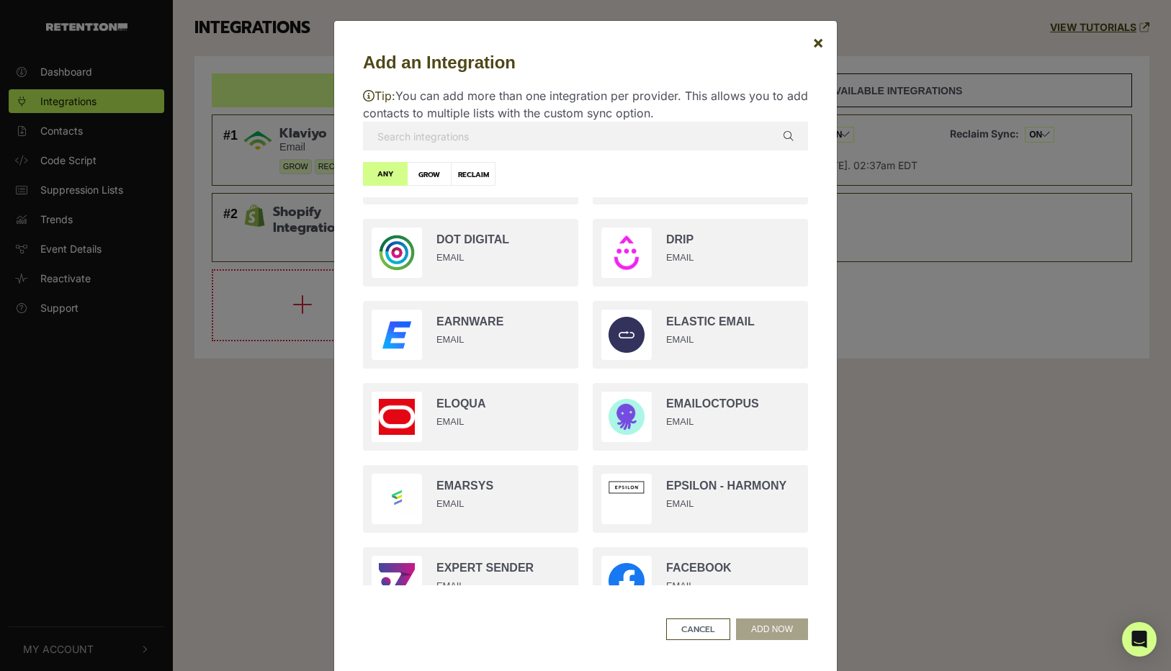
scroll to position [572, 0]
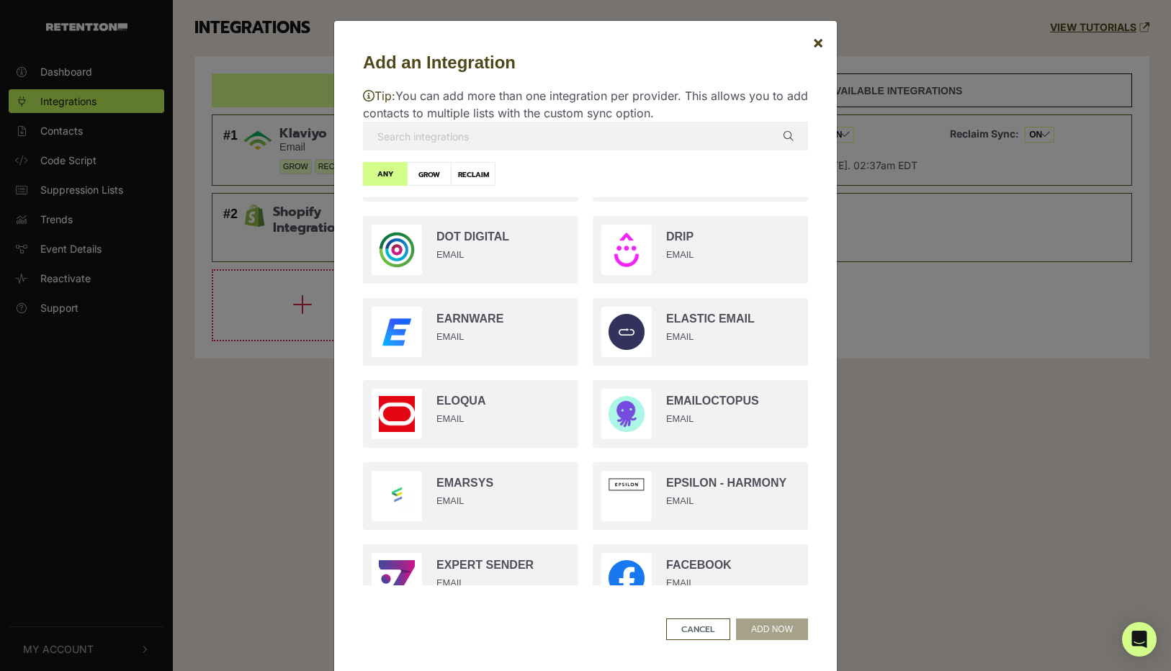
click at [485, 127] on input "text" at bounding box center [585, 136] width 445 height 29
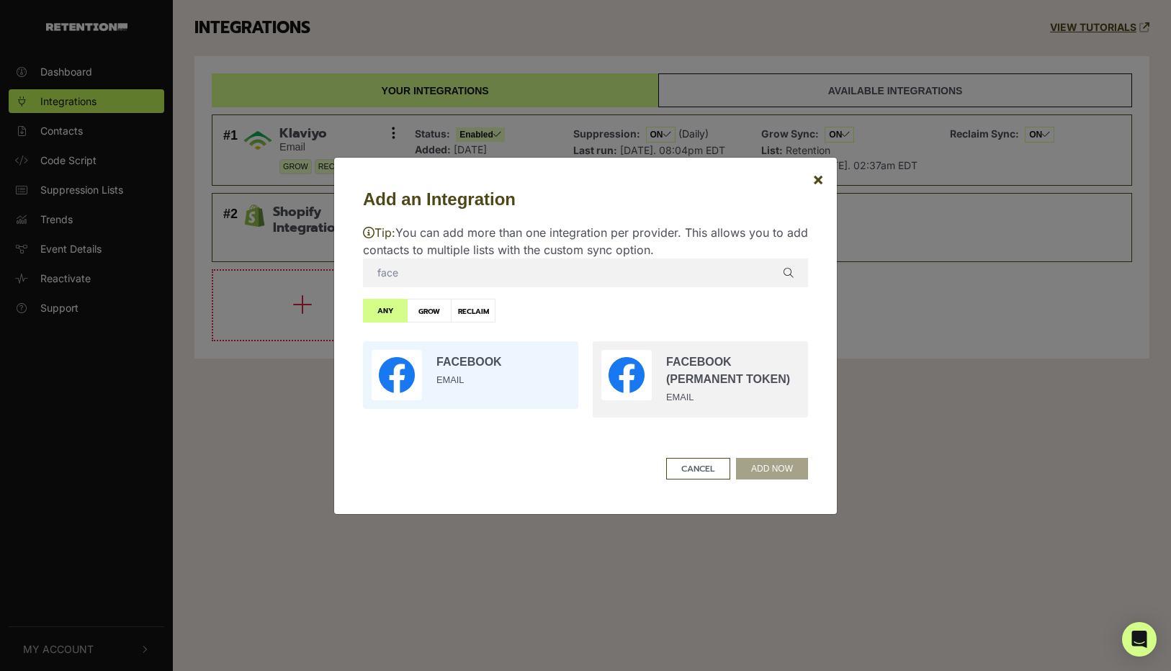
type input "face"
click at [493, 346] on input "radio" at bounding box center [471, 375] width 230 height 82
radio input "true"
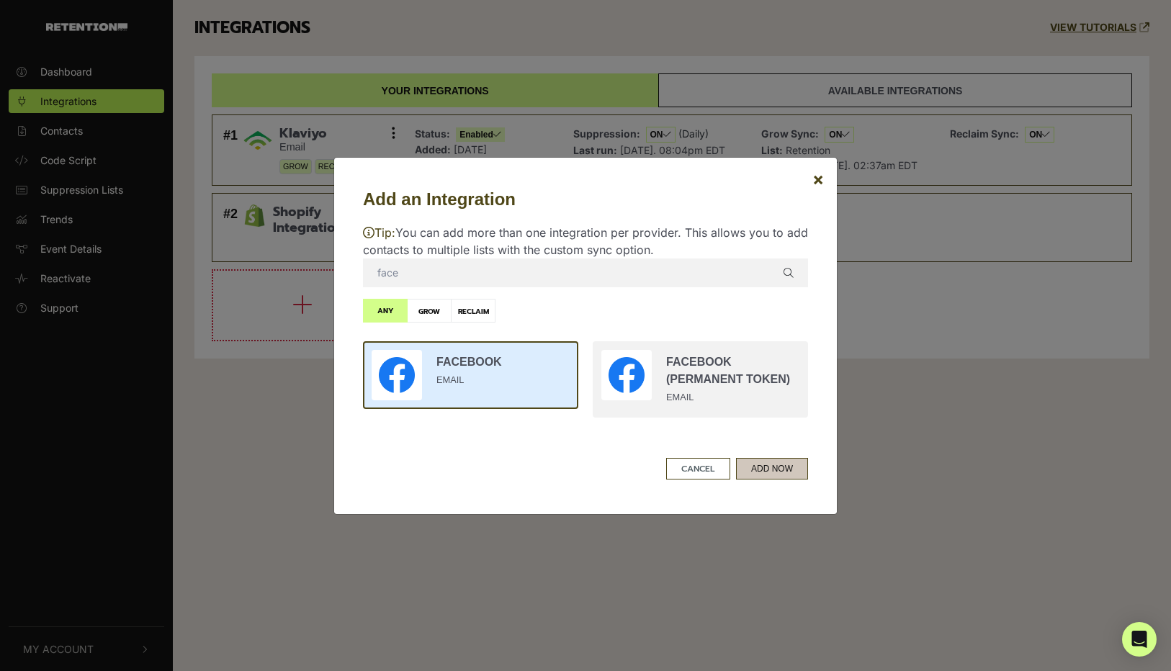
click at [774, 469] on button "ADD NOW" at bounding box center [772, 469] width 72 height 22
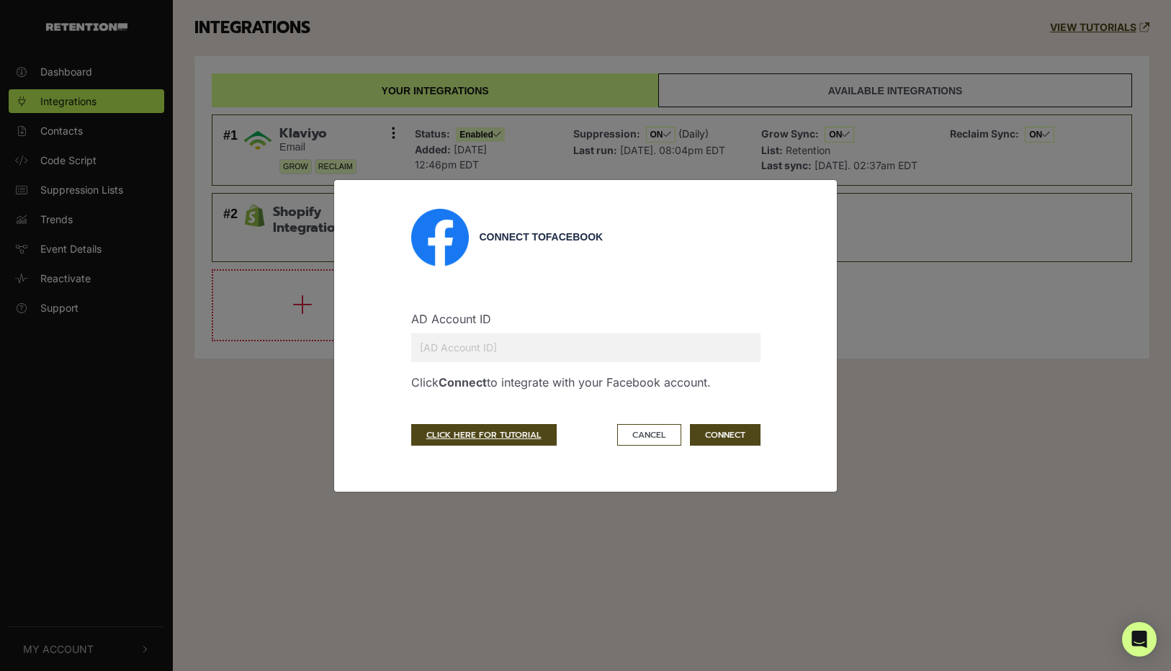
click at [625, 334] on input "text" at bounding box center [585, 348] width 349 height 29
type input "32659435"
click at [741, 441] on button "CONNECT" at bounding box center [725, 435] width 71 height 22
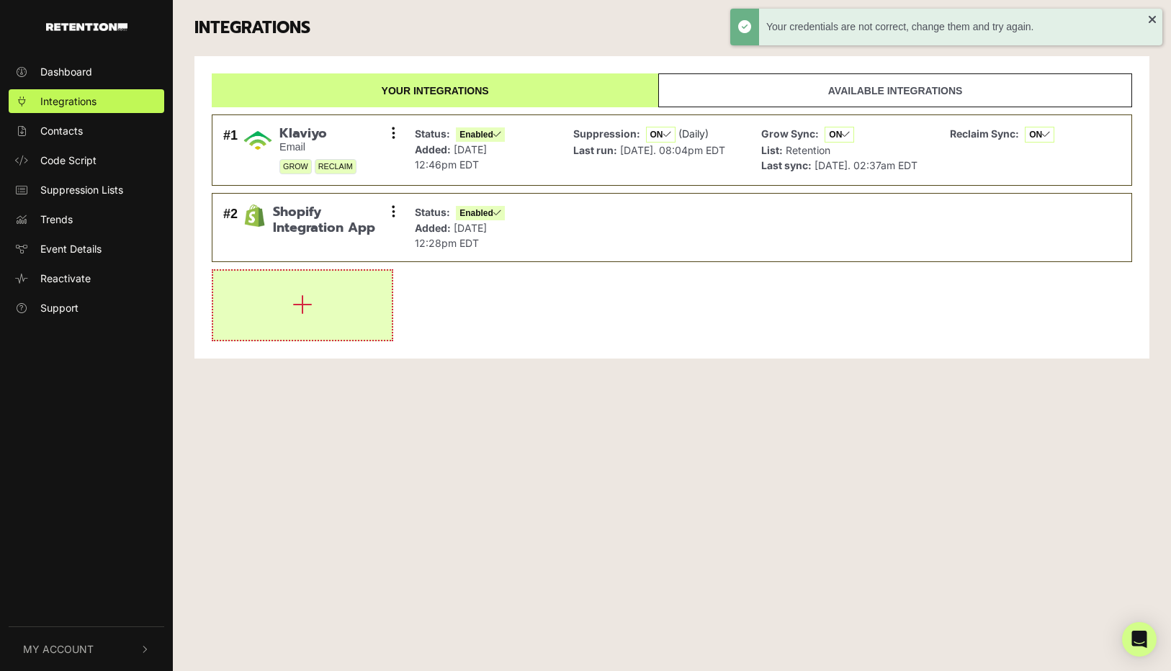
click at [367, 312] on button "button" at bounding box center [302, 305] width 179 height 69
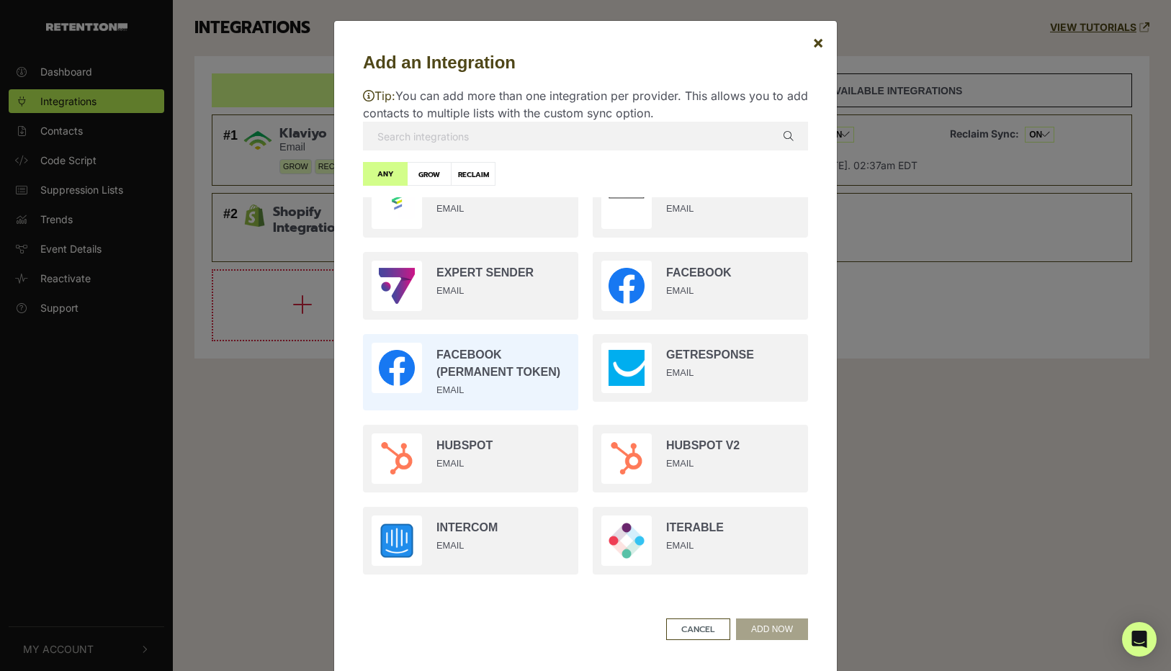
scroll to position [869, 0]
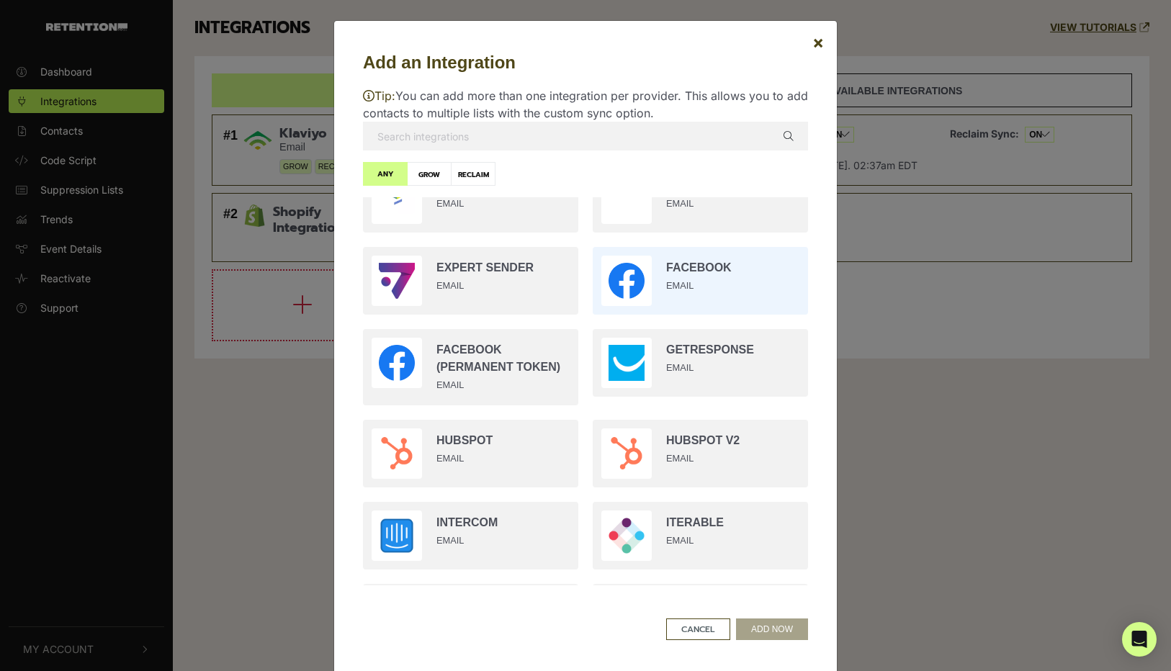
click at [635, 298] on input "radio" at bounding box center [701, 281] width 230 height 82
radio input "true"
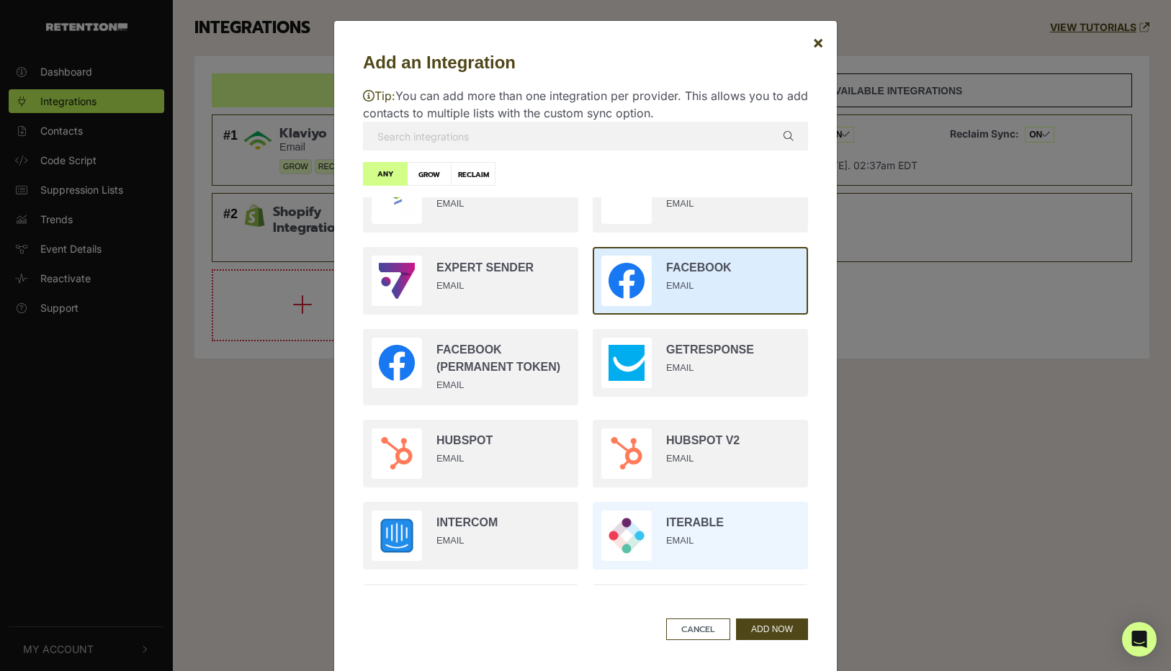
scroll to position [864, 0]
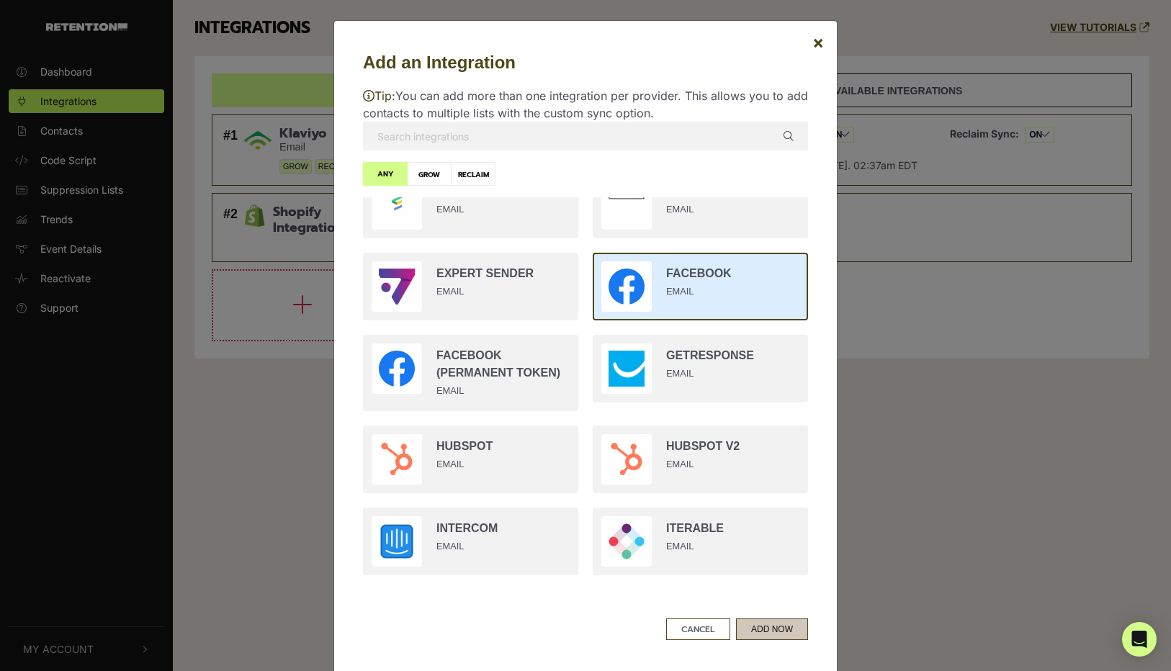
click at [750, 624] on button "ADD NOW" at bounding box center [772, 630] width 72 height 22
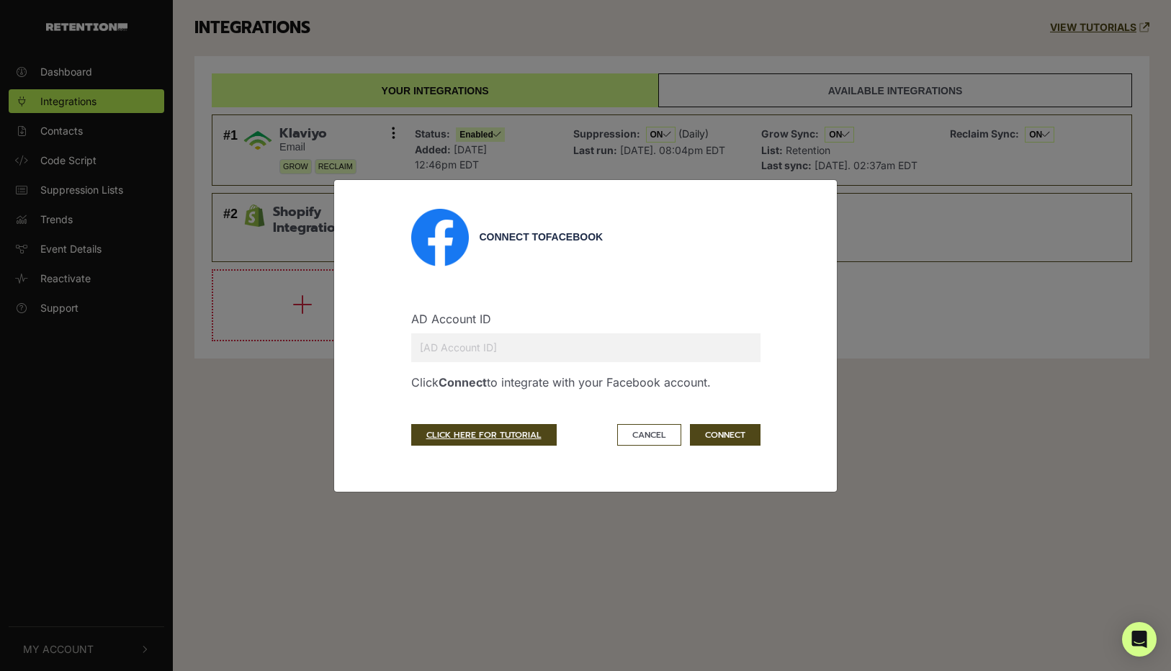
click at [508, 357] on input "text" at bounding box center [585, 348] width 349 height 29
